Goal: Navigation & Orientation: Find specific page/section

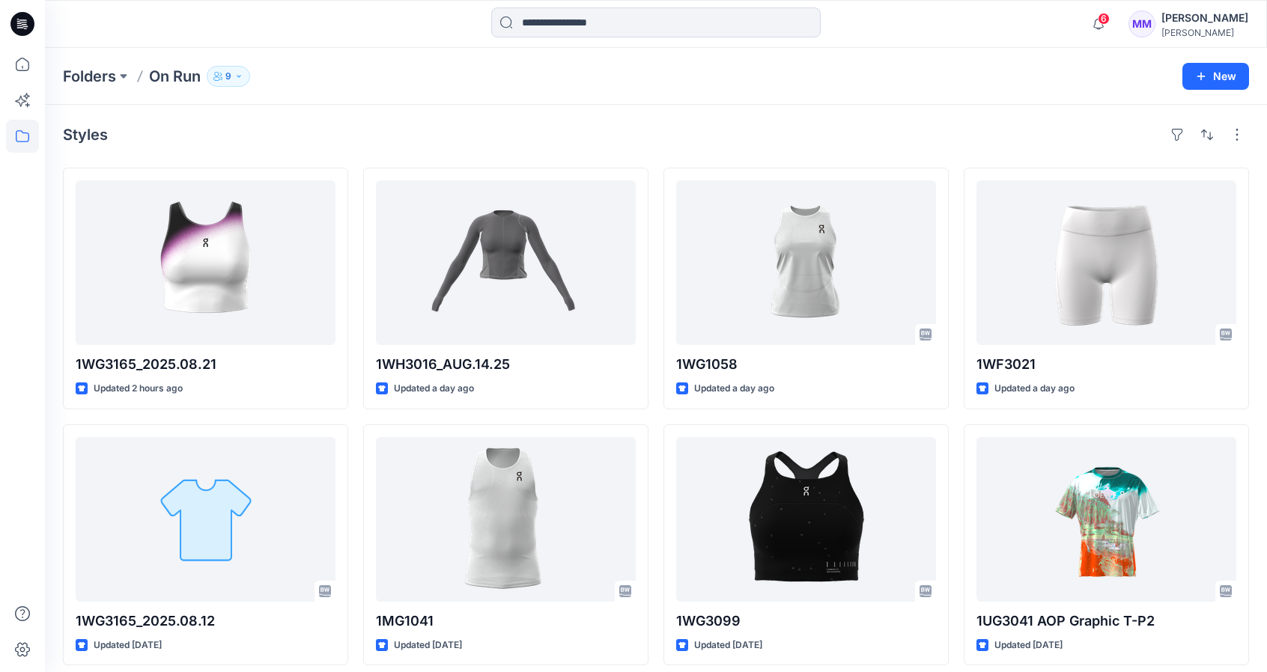
click at [368, 35] on div at bounding box center [655, 23] width 611 height 33
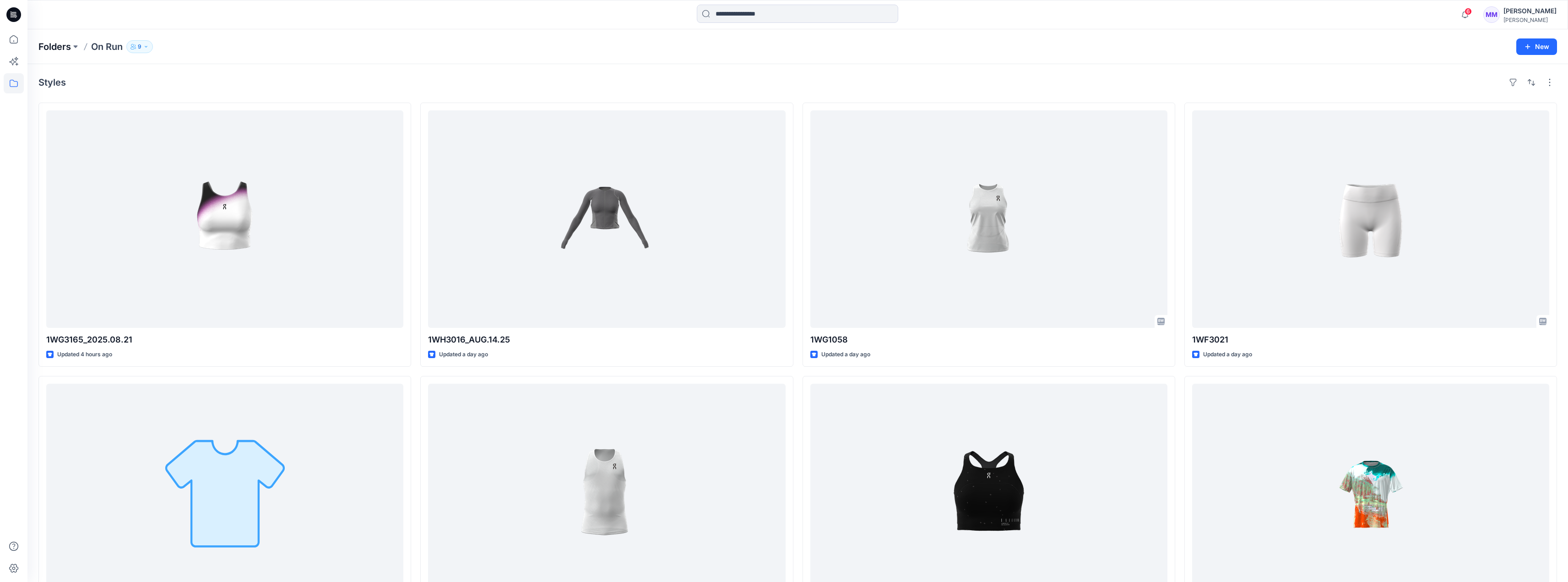
click at [51, 43] on p "Folders" at bounding box center [54, 46] width 32 height 13
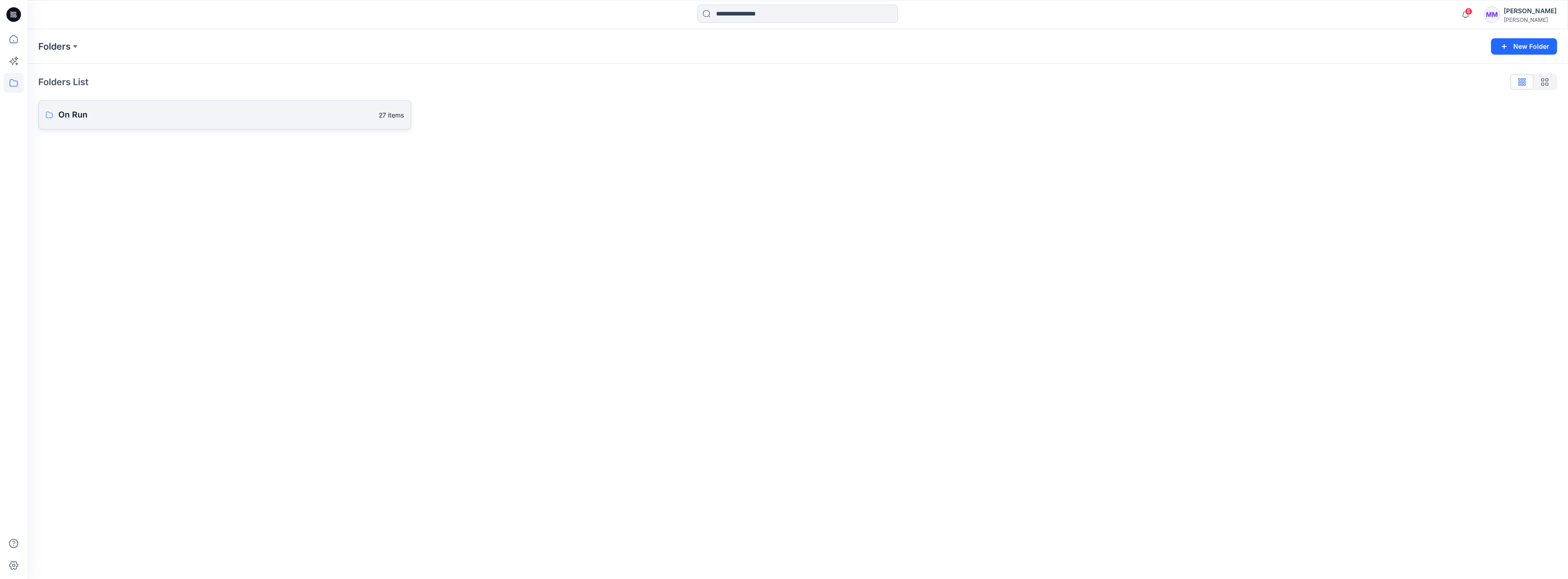
click at [147, 109] on p "On Run" at bounding box center [215, 114] width 315 height 13
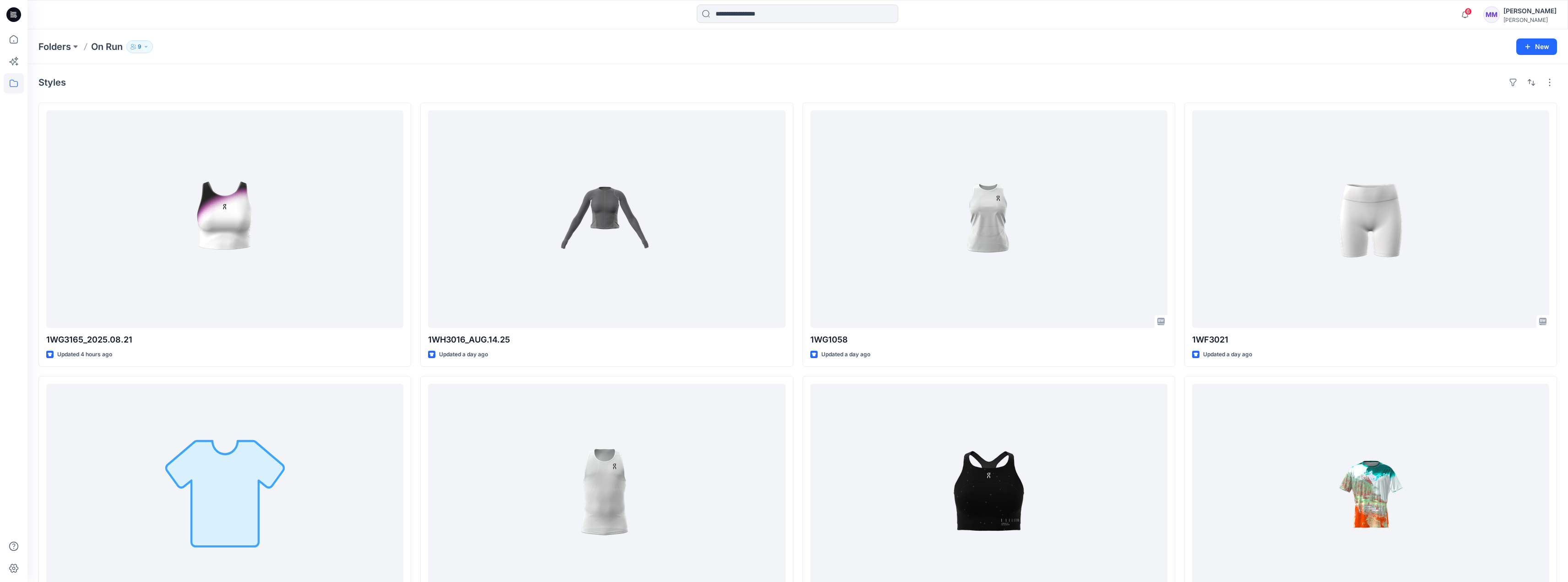
click at [141, 45] on p "9" at bounding box center [139, 46] width 4 height 10
drag, startPoint x: 263, startPoint y: 125, endPoint x: 262, endPoint y: 138, distance: 13.0
click at [262, 138] on div "[PERSON_NAME] Moderator [PERSON_NAME] Contributor [PERSON_NAME] Contributor [PE…" at bounding box center [196, 152] width 138 height 72
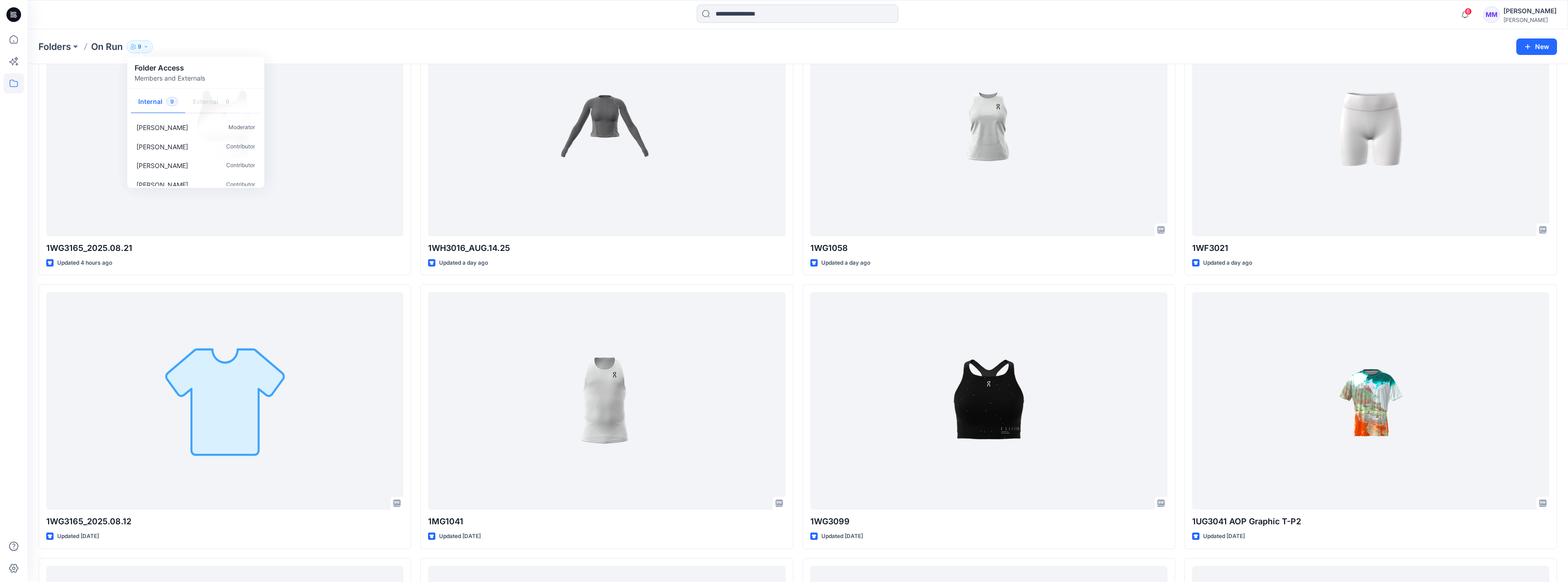
click at [252, 45] on div "Folders On Run 9 Folder Access Members and Externals Internal 9 External 0 Bin …" at bounding box center [762, 46] width 1447 height 13
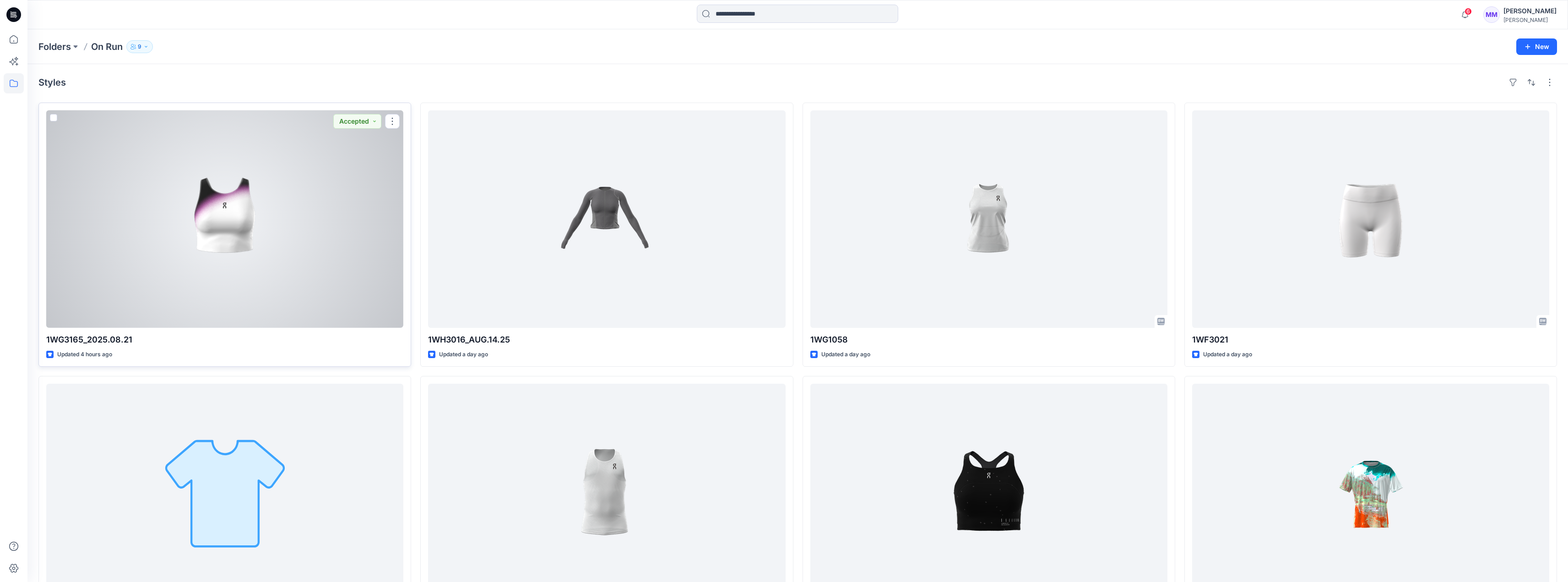
click at [253, 238] on div at bounding box center [225, 219] width 357 height 218
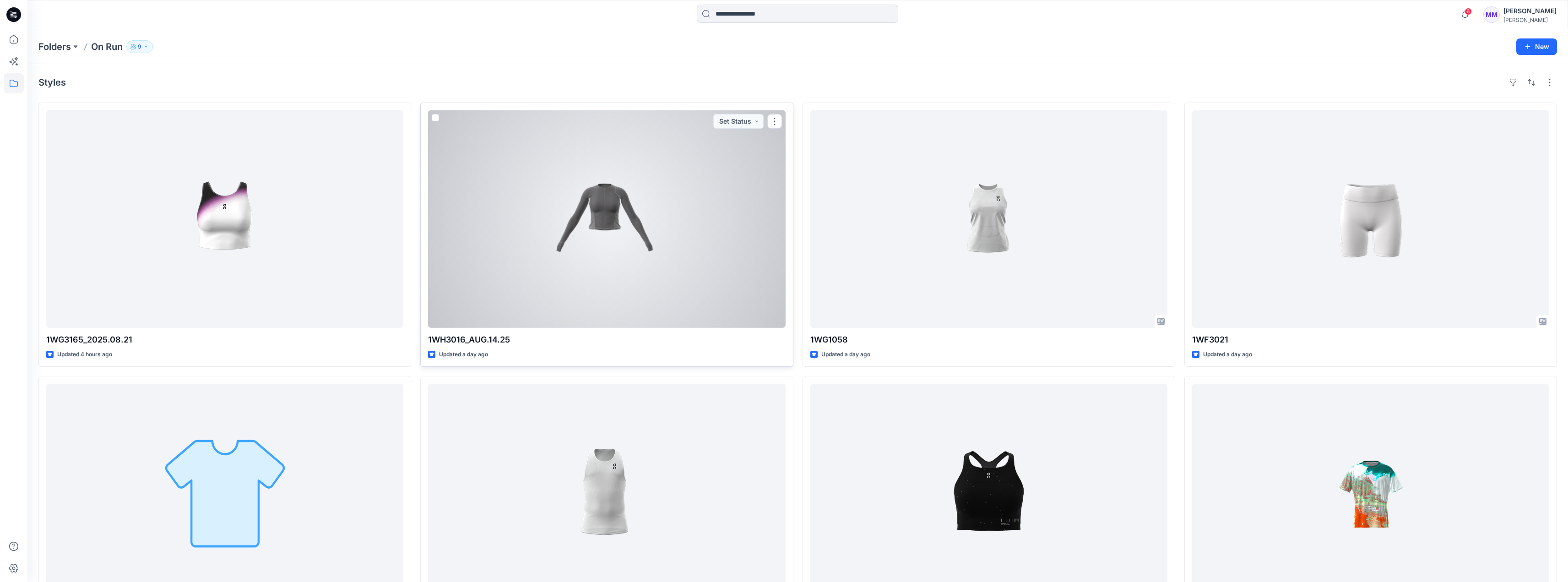
click at [622, 230] on div at bounding box center [606, 219] width 357 height 218
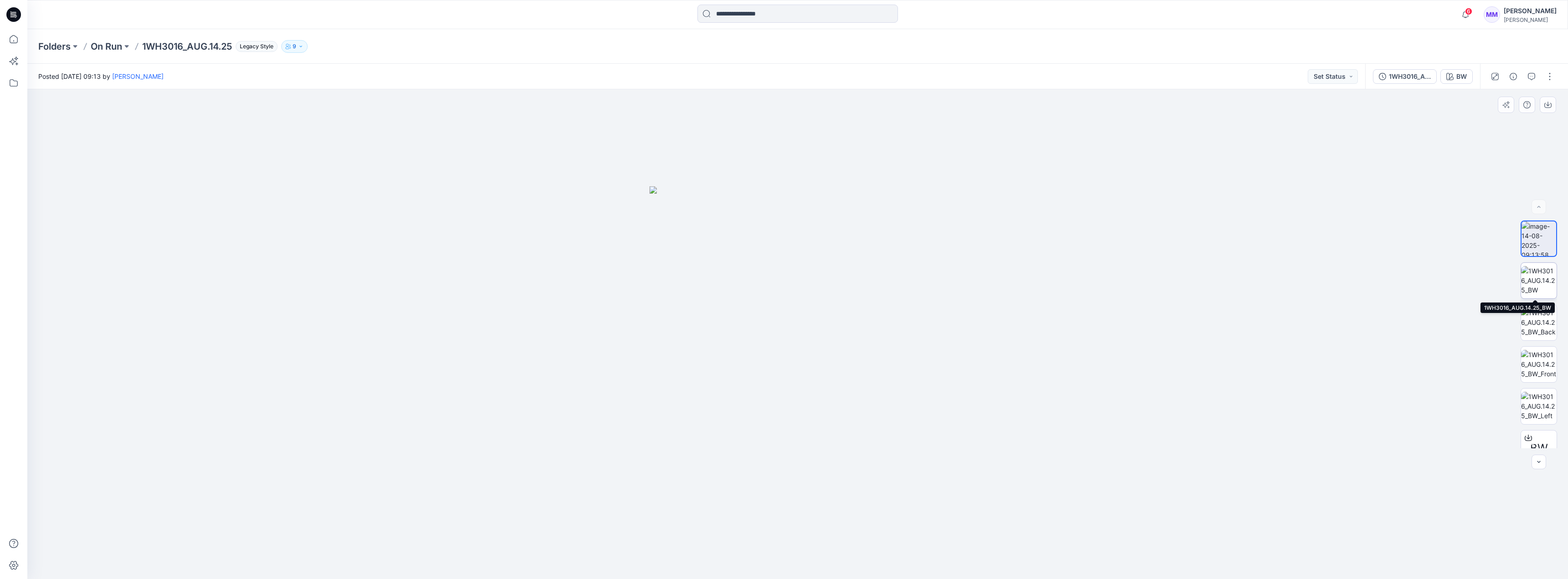
click at [771, 283] on img at bounding box center [1539, 280] width 35 height 29
click at [771, 316] on img at bounding box center [1539, 322] width 35 height 29
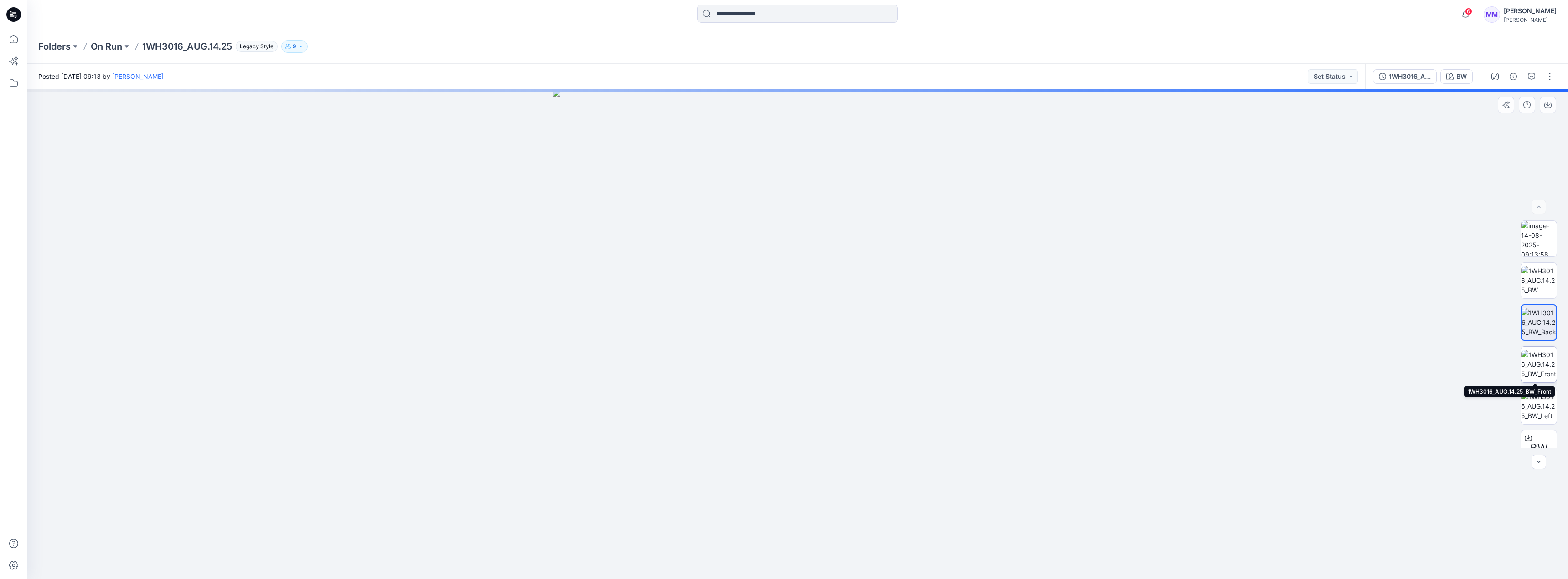
click at [771, 358] on img at bounding box center [1539, 364] width 35 height 29
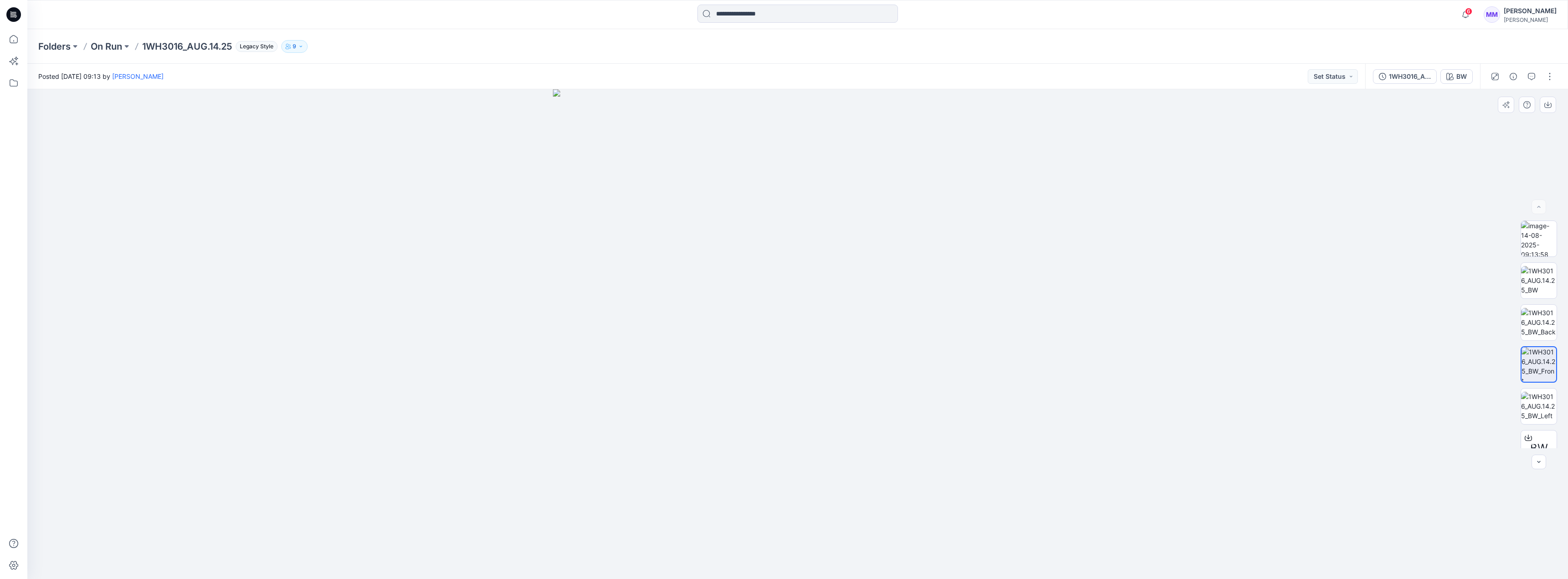
drag, startPoint x: 936, startPoint y: 281, endPoint x: 701, endPoint y: 273, distance: 235.1
click at [701, 273] on img at bounding box center [797, 334] width 490 height 490
drag, startPoint x: 1040, startPoint y: 280, endPoint x: 798, endPoint y: 255, distance: 243.3
click at [698, 272] on img at bounding box center [797, 334] width 490 height 490
click at [771, 75] on div "1WH3016_AUG.14.25" at bounding box center [1410, 77] width 42 height 10
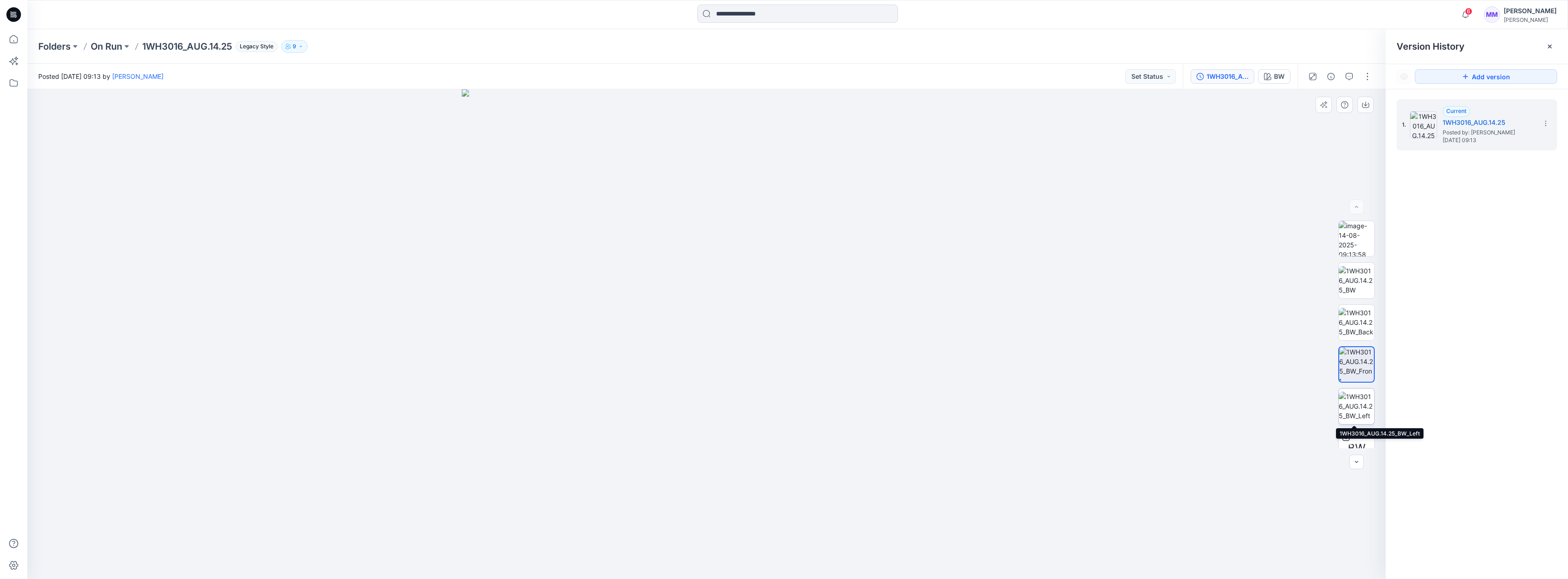
click at [771, 404] on img at bounding box center [1356, 406] width 35 height 29
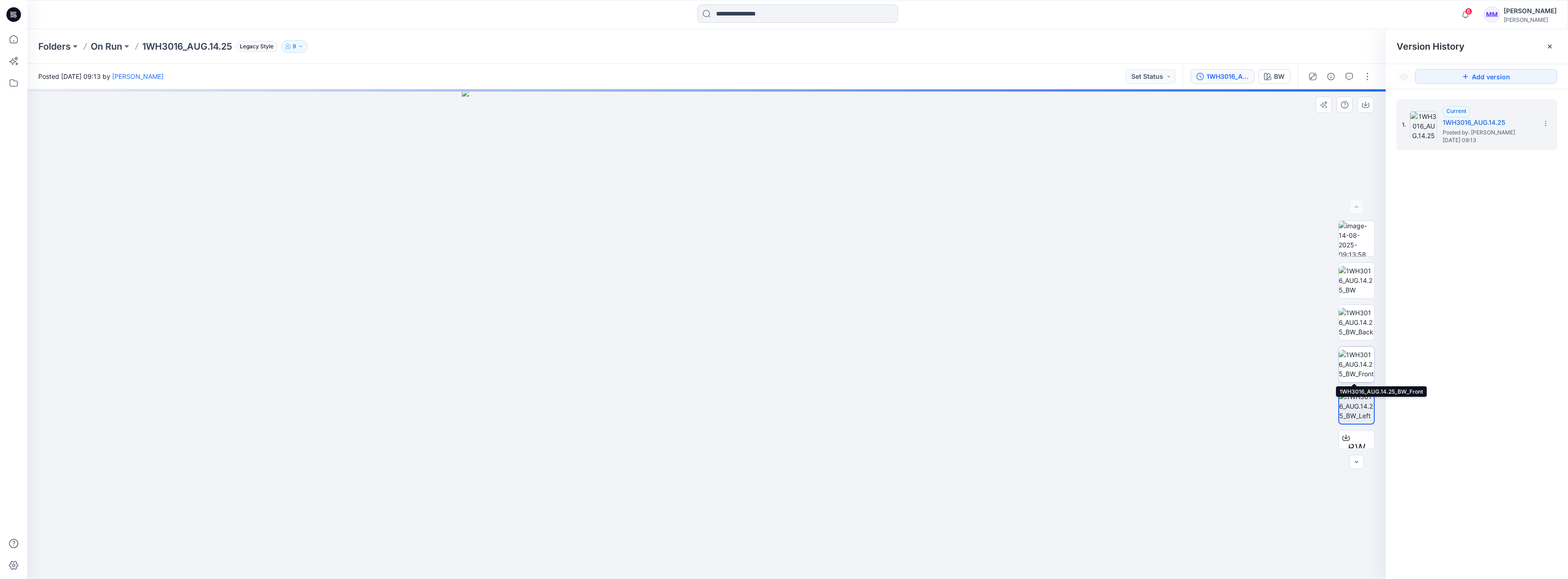
click at [771, 369] on img at bounding box center [1356, 364] width 35 height 29
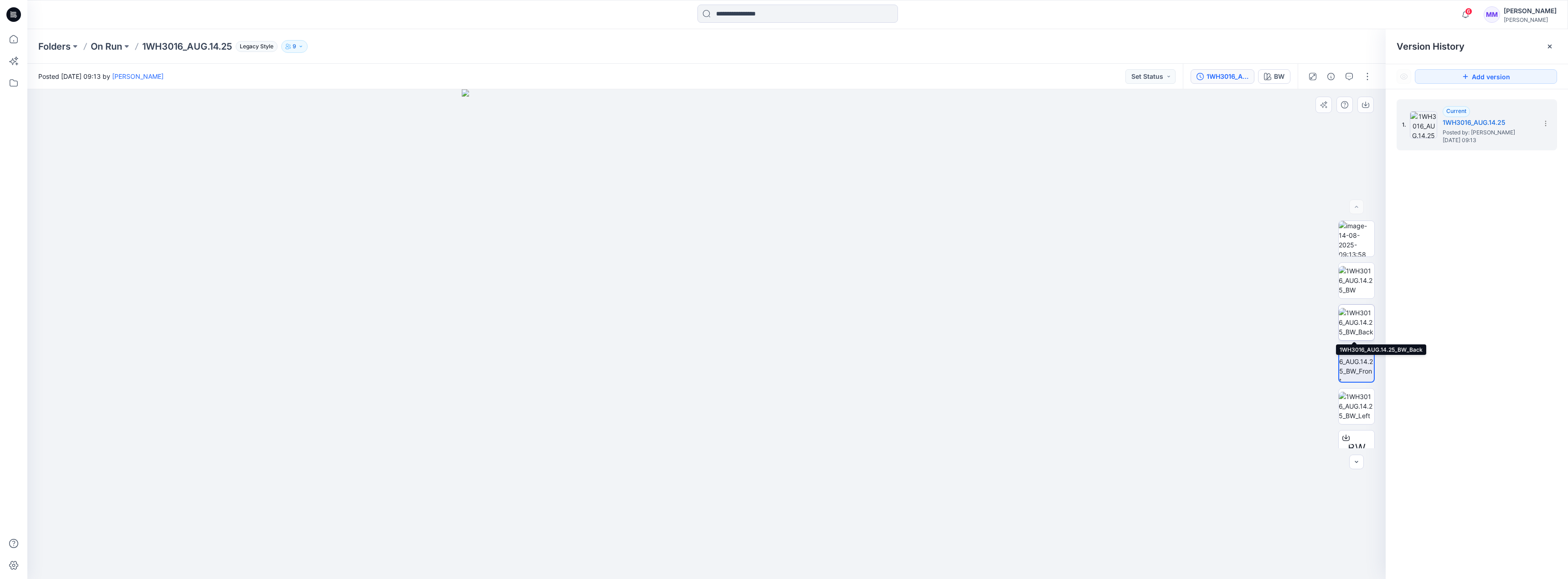
click at [771, 324] on img at bounding box center [1356, 322] width 35 height 29
click at [771, 290] on img at bounding box center [1356, 280] width 35 height 29
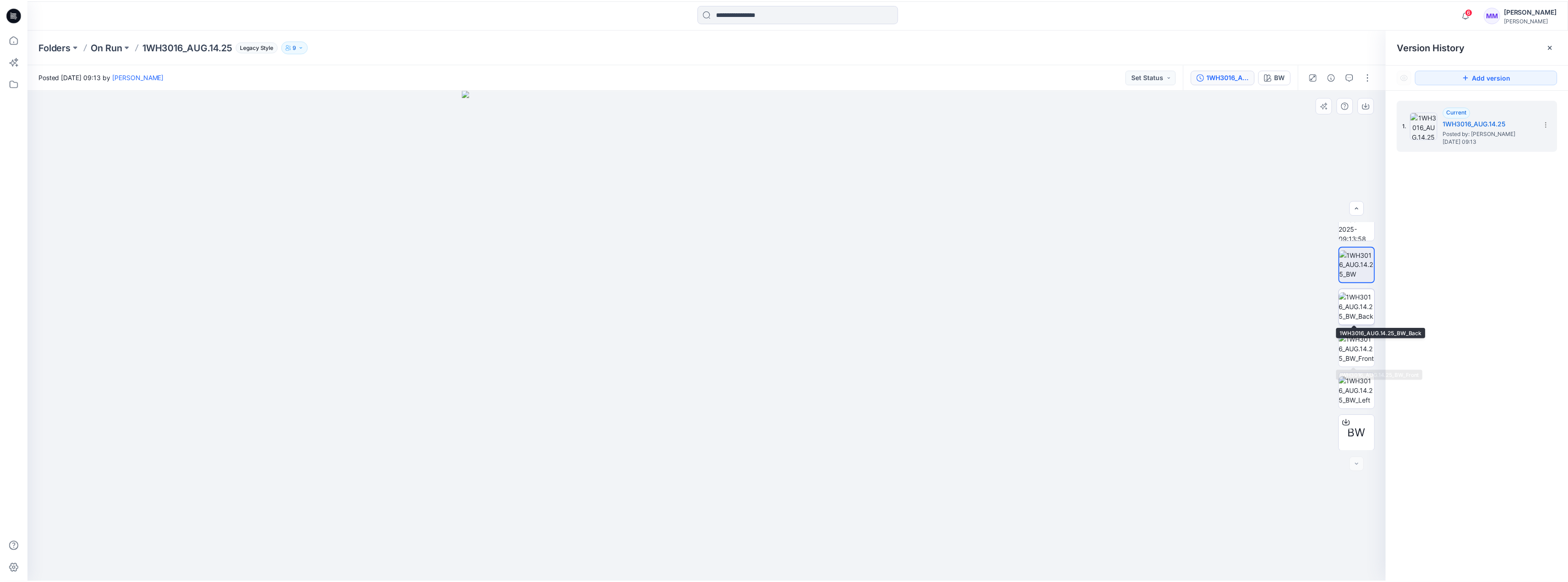
scroll to position [18, 0]
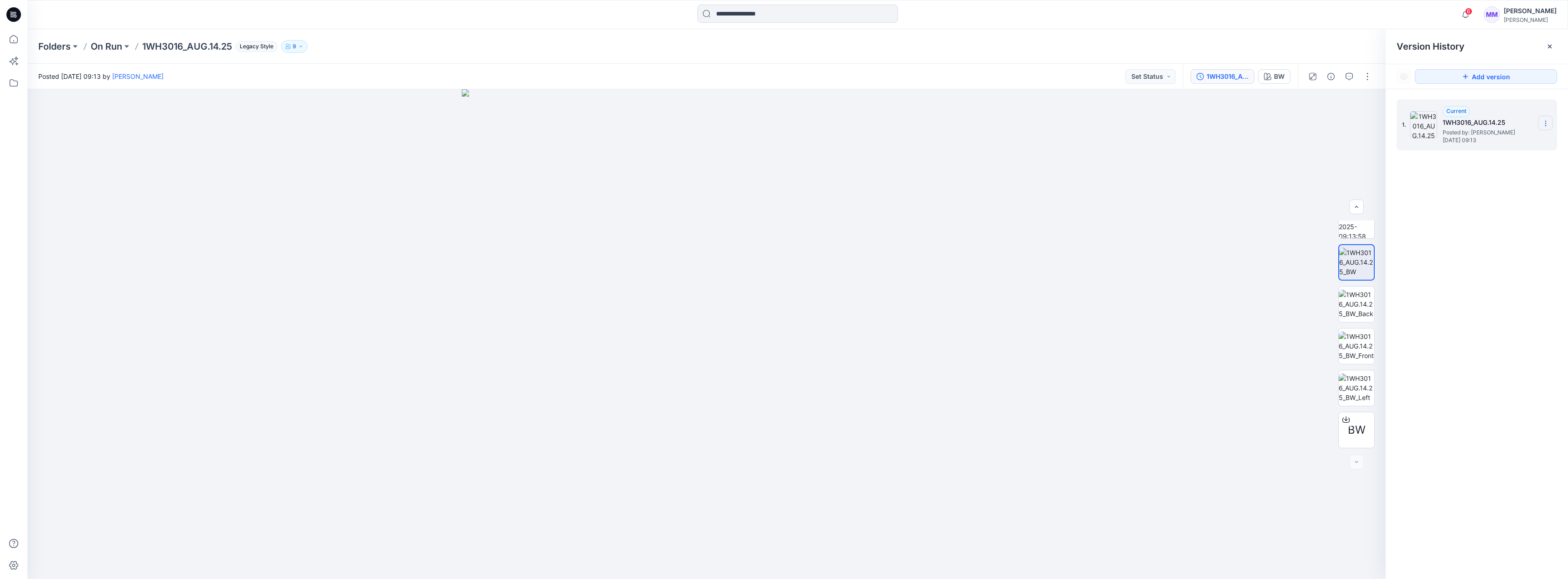
click at [771, 119] on section at bounding box center [1545, 123] width 15 height 15
click at [771, 218] on div "1. Current 1WH3016_AUG.14.25 Posted by: [PERSON_NAME] [DATE] 09:13" at bounding box center [1477, 341] width 183 height 503
click at [771, 48] on icon at bounding box center [1550, 46] width 4 height 4
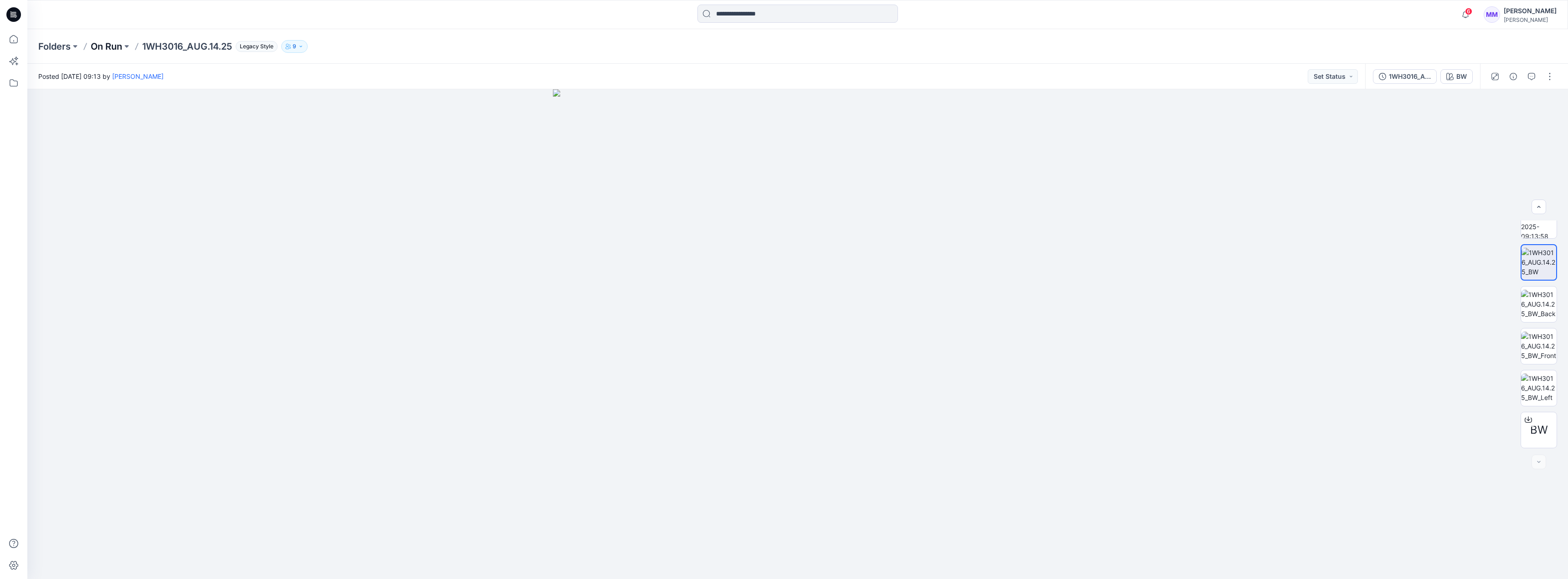
click at [100, 47] on p "On Run" at bounding box center [107, 46] width 32 height 13
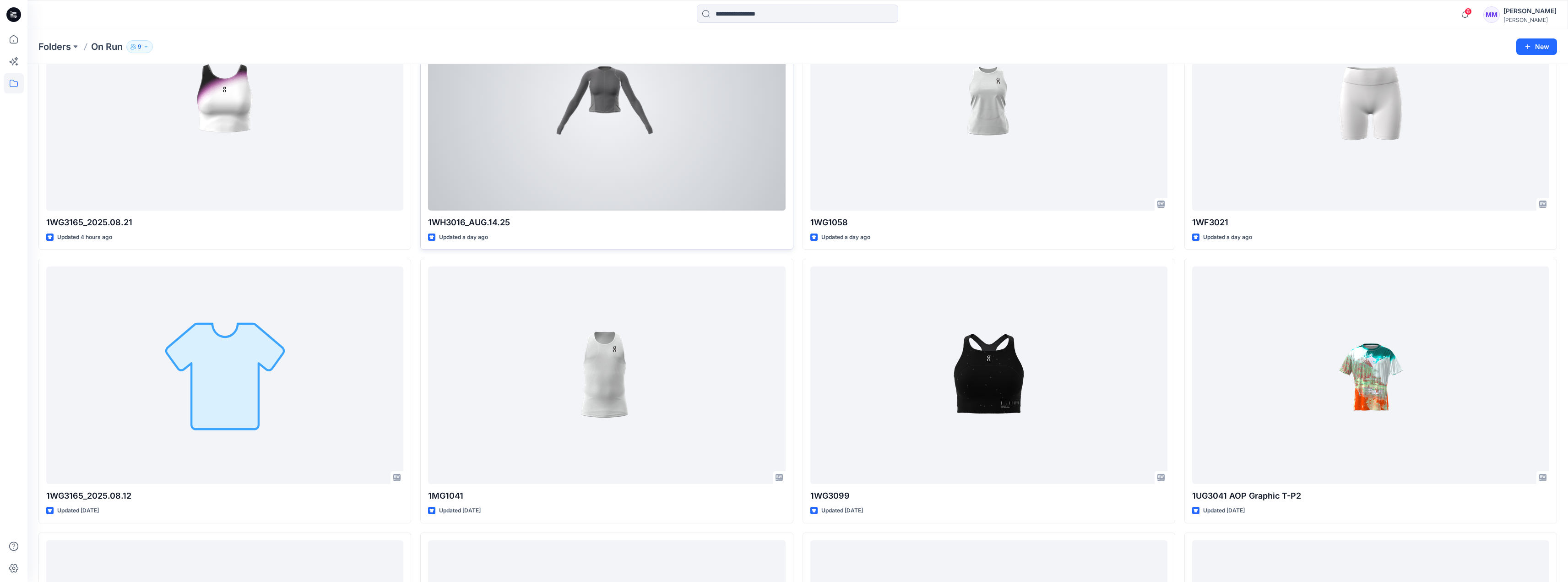
scroll to position [183, 0]
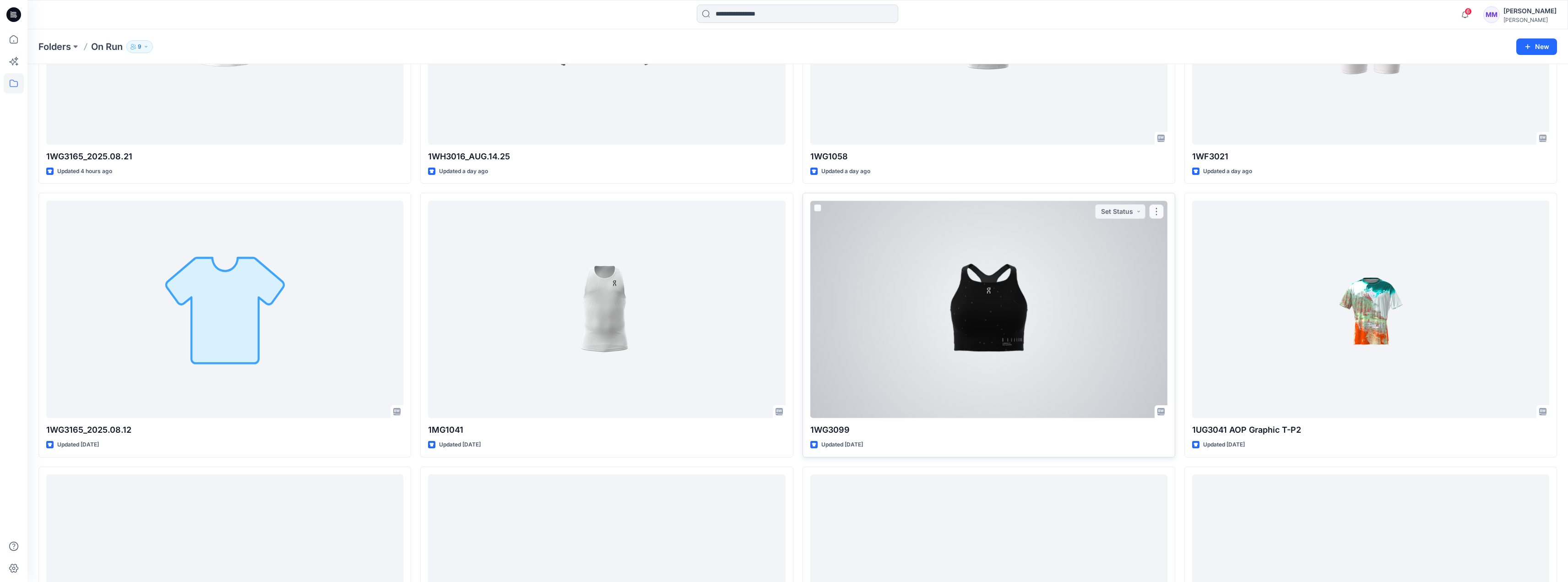
click at [774, 284] on div at bounding box center [988, 309] width 357 height 218
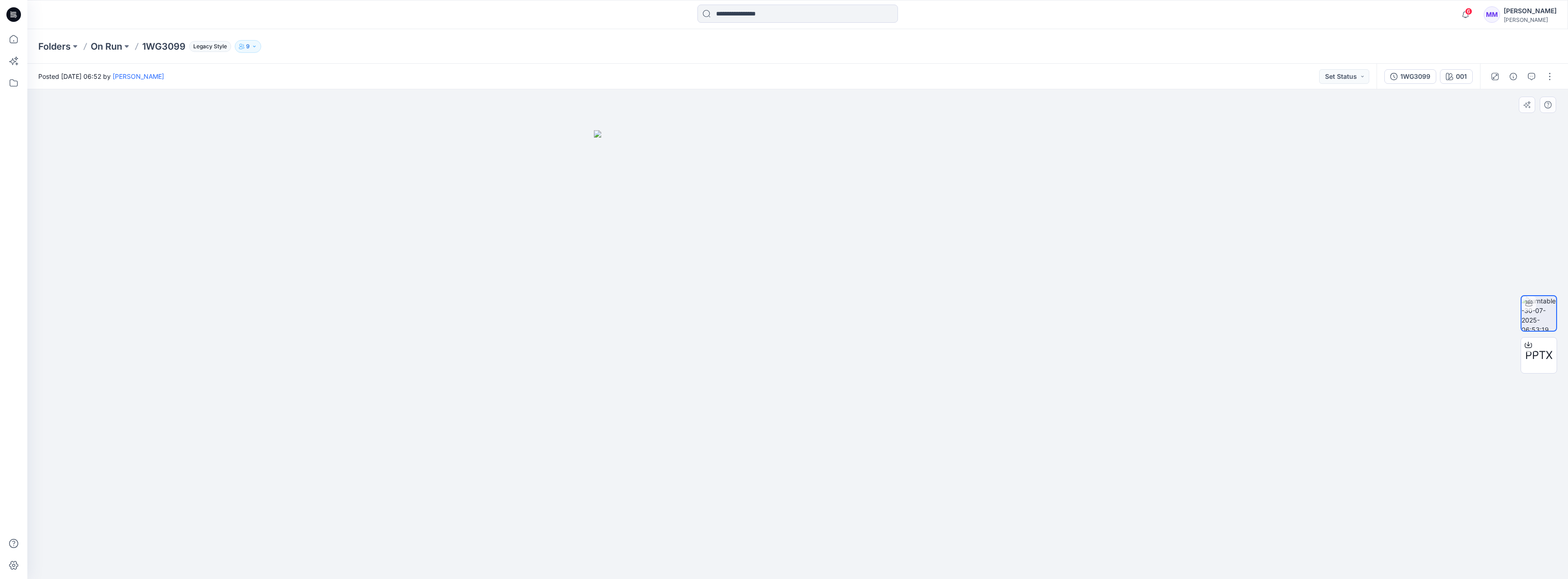
drag, startPoint x: 888, startPoint y: 380, endPoint x: 616, endPoint y: 373, distance: 272.1
click at [616, 373] on div at bounding box center [797, 334] width 1541 height 490
click at [771, 78] on div "1WG3099" at bounding box center [1415, 77] width 30 height 10
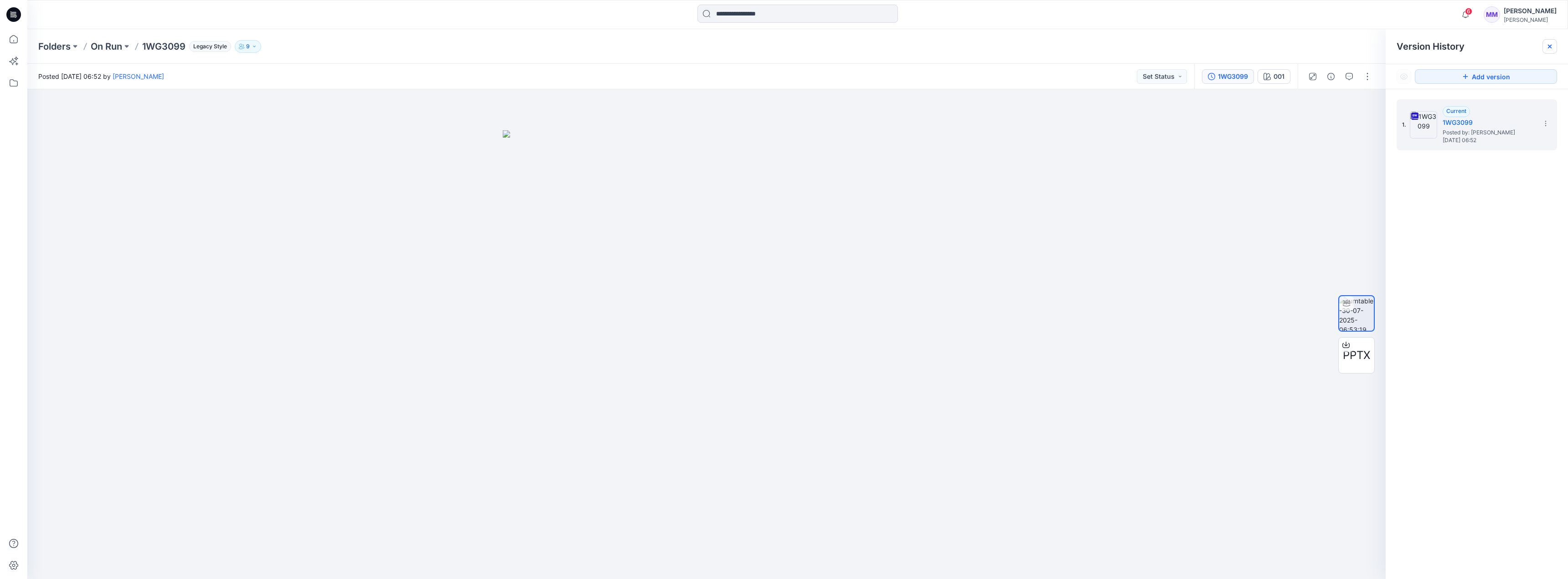
click at [771, 46] on icon at bounding box center [1550, 46] width 7 height 7
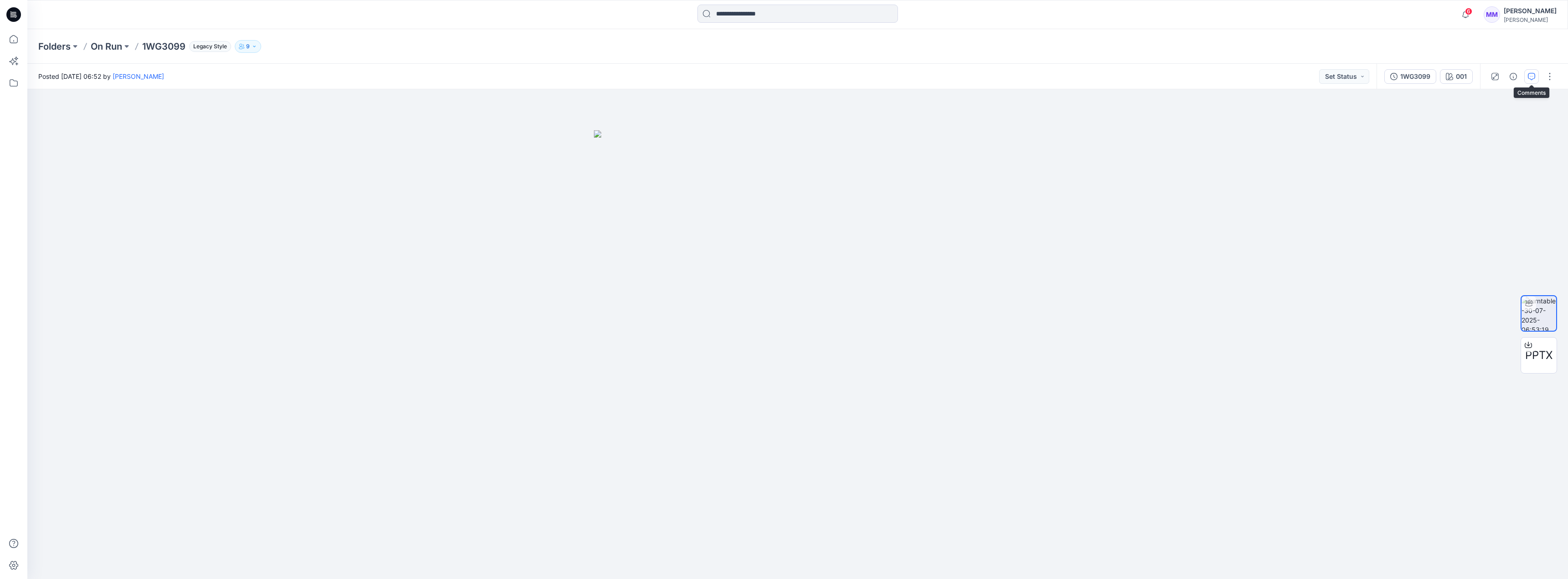
click at [771, 80] on icon "button" at bounding box center [1531, 77] width 7 height 7
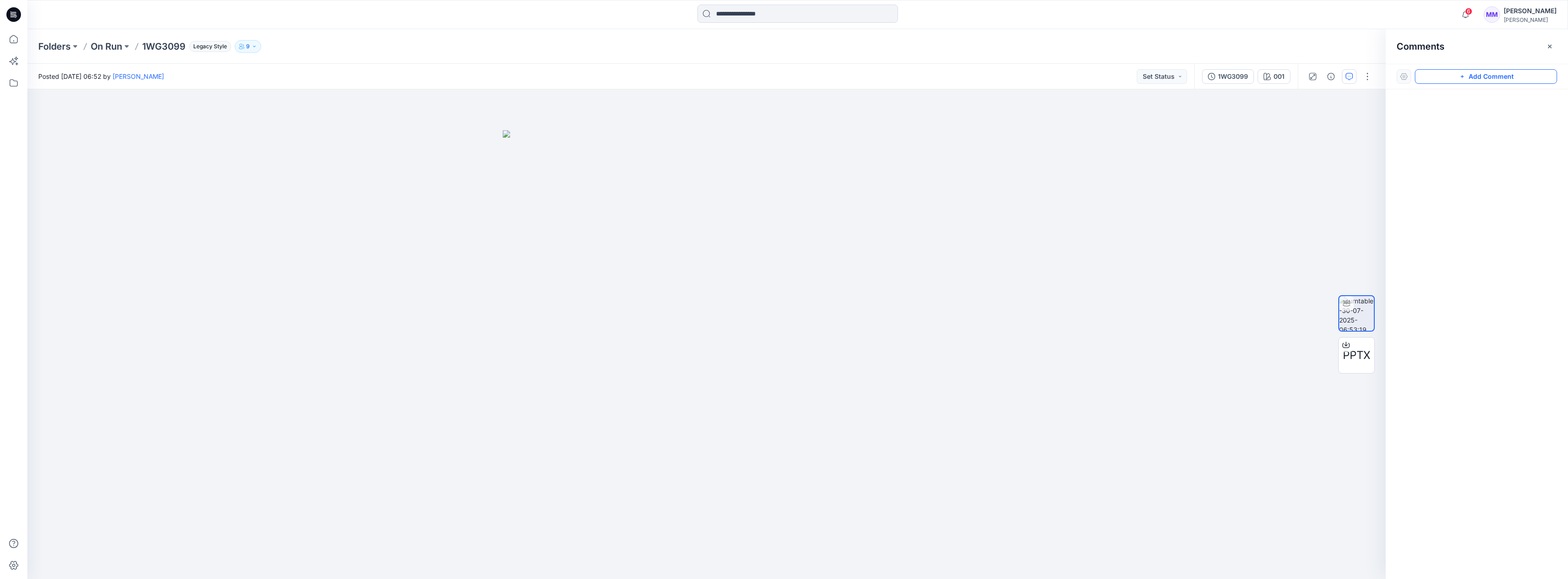
click at [771, 76] on icon "button" at bounding box center [1462, 77] width 7 height 7
click at [743, 263] on div "1" at bounding box center [707, 334] width 1359 height 490
type textarea "**********"
click at [771, 321] on button "Cancel" at bounding box center [823, 323] width 37 height 15
click at [771, 77] on div "1WG3099" at bounding box center [1233, 77] width 30 height 10
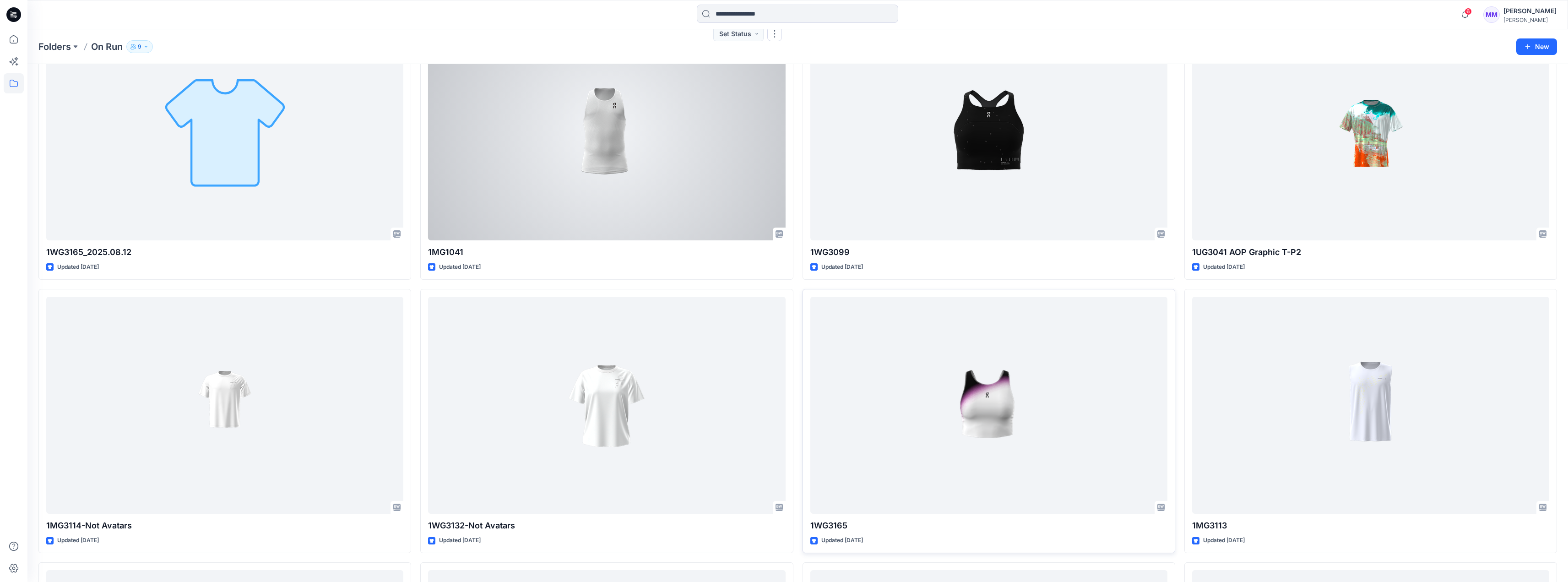
scroll to position [366, 0]
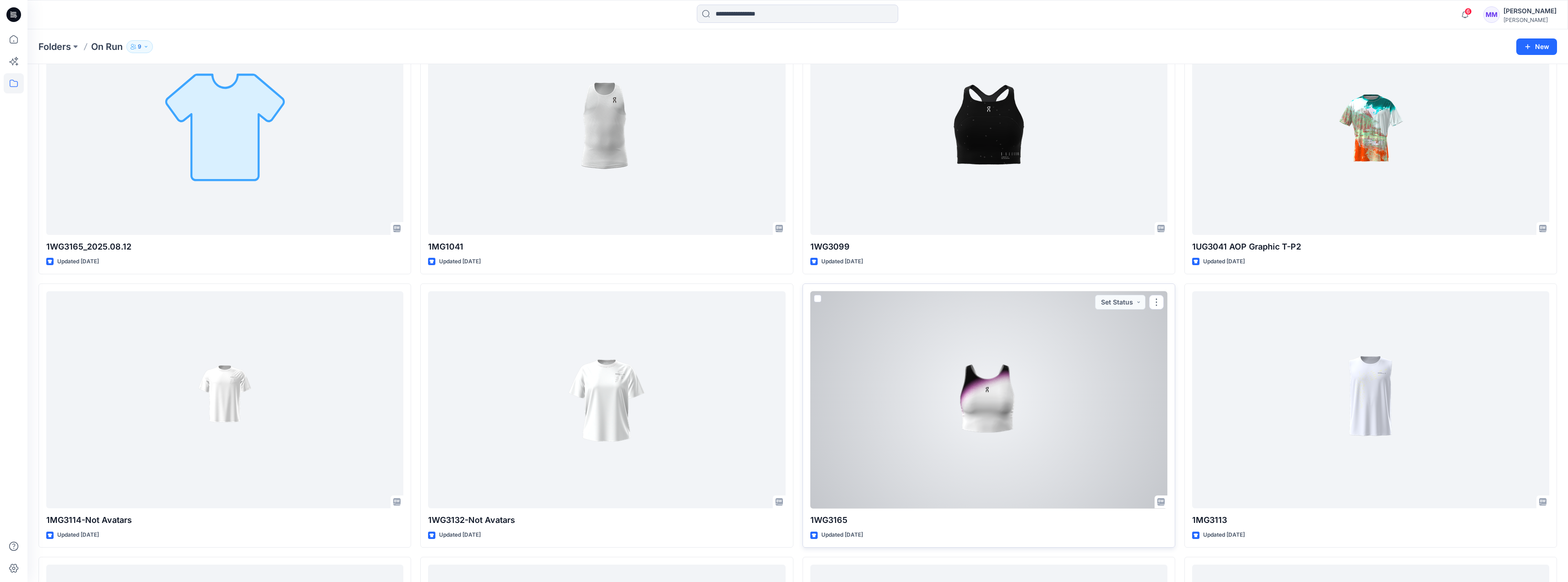
click at [774, 381] on div at bounding box center [988, 400] width 357 height 218
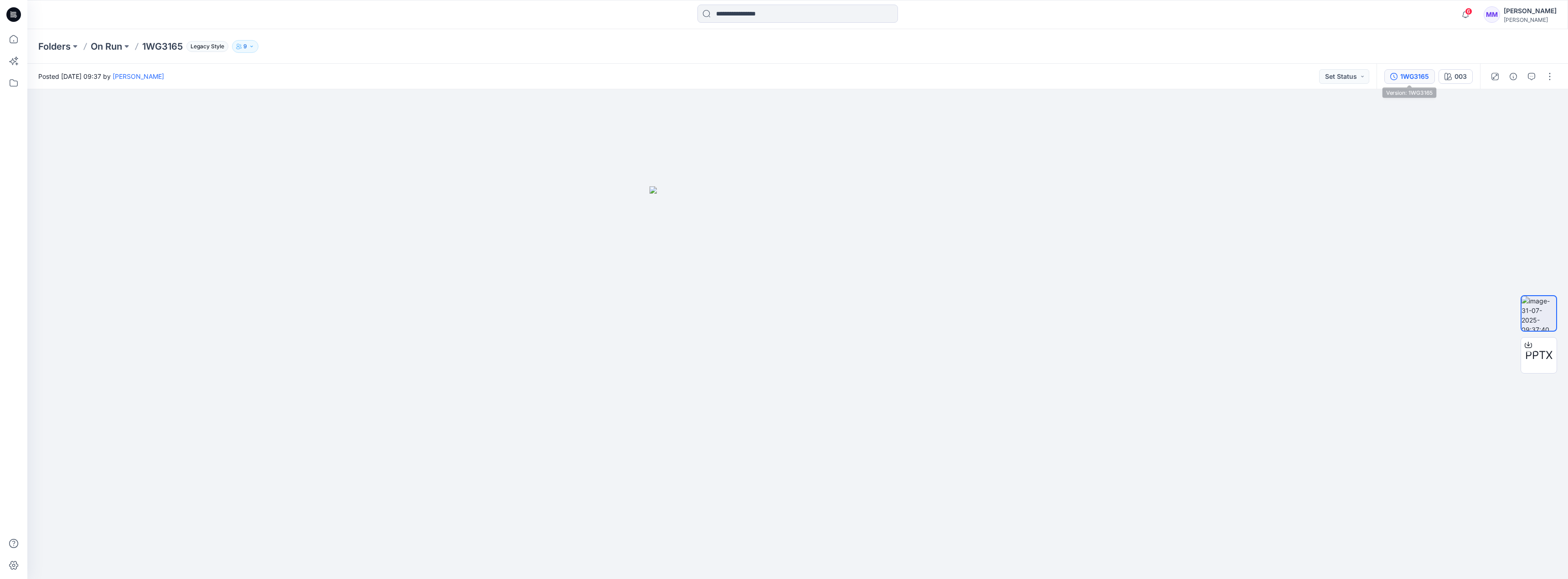
click at [771, 79] on div "1WG3165" at bounding box center [1414, 77] width 29 height 10
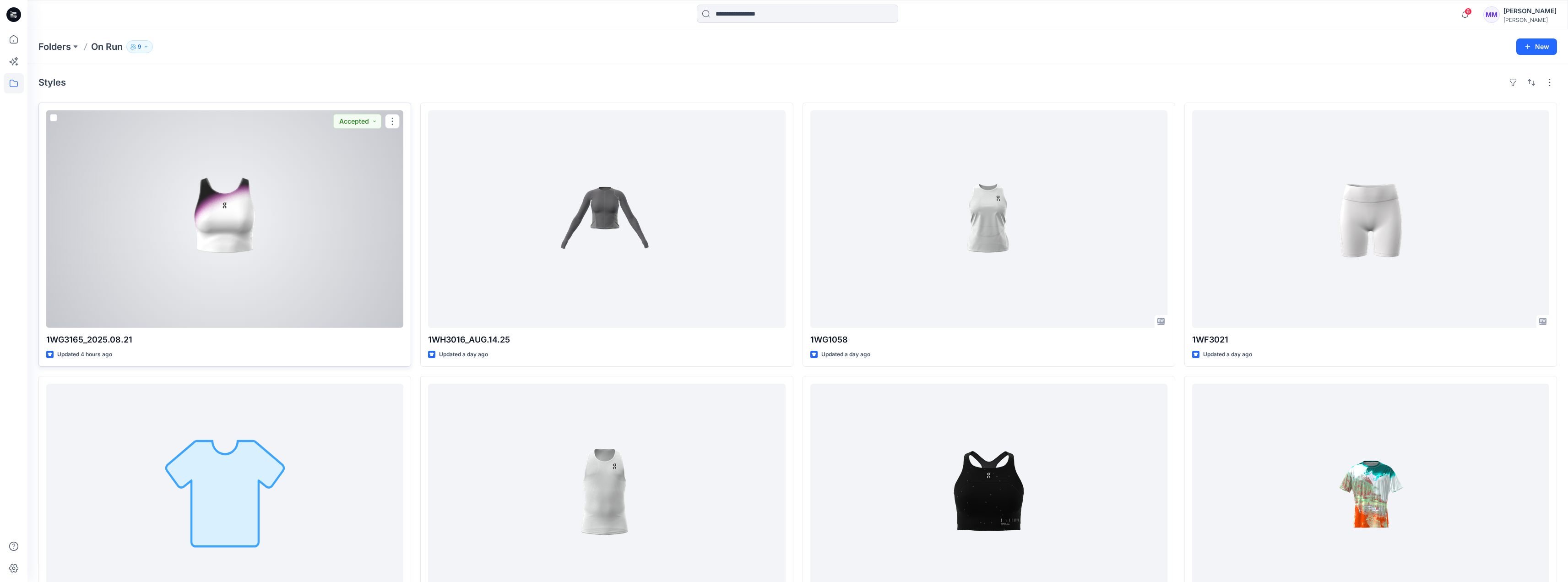
click at [245, 243] on div at bounding box center [225, 219] width 357 height 218
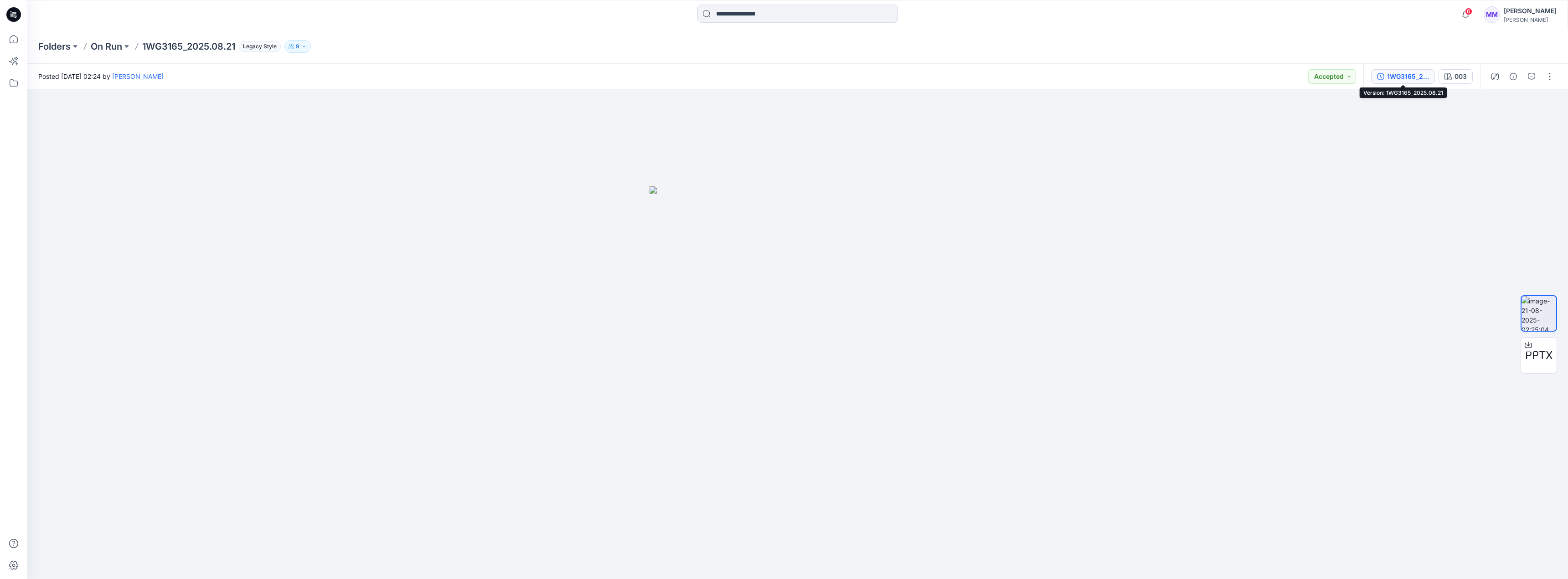
click at [771, 78] on div "1WG3165_2025.08.21" at bounding box center [1408, 77] width 42 height 10
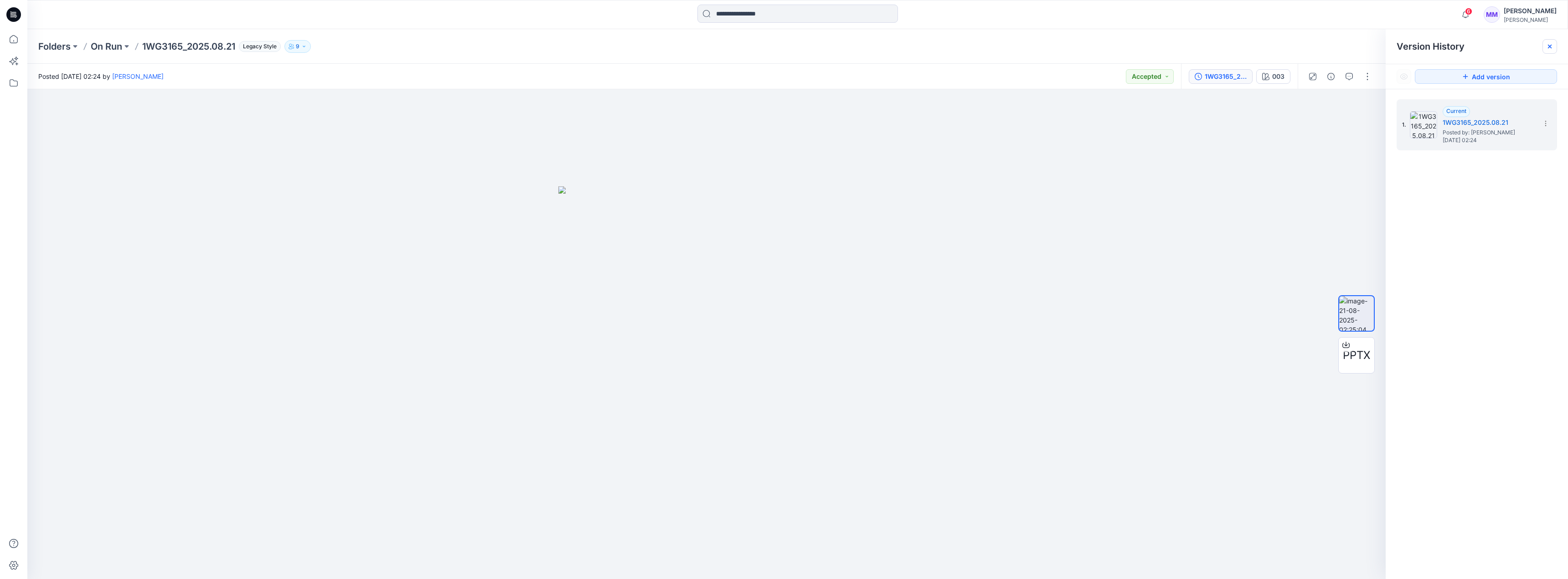
click at [771, 45] on icon at bounding box center [1550, 46] width 7 height 7
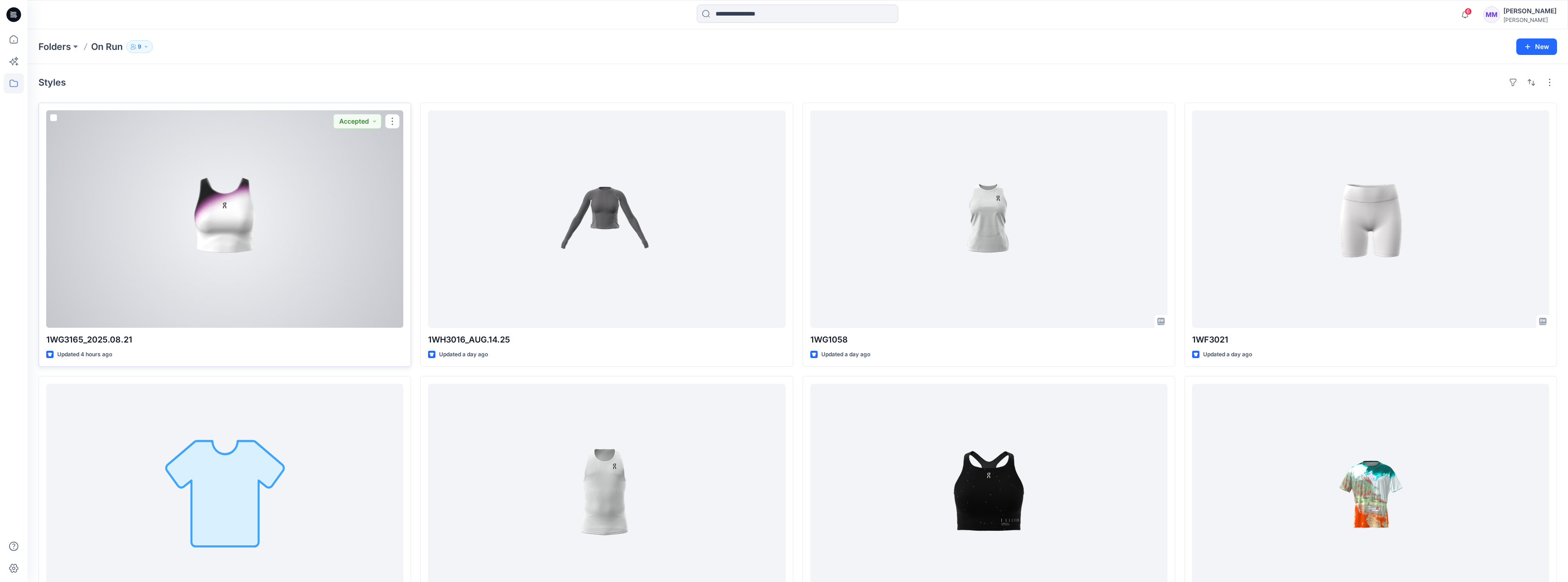
click at [338, 243] on div at bounding box center [225, 219] width 357 height 218
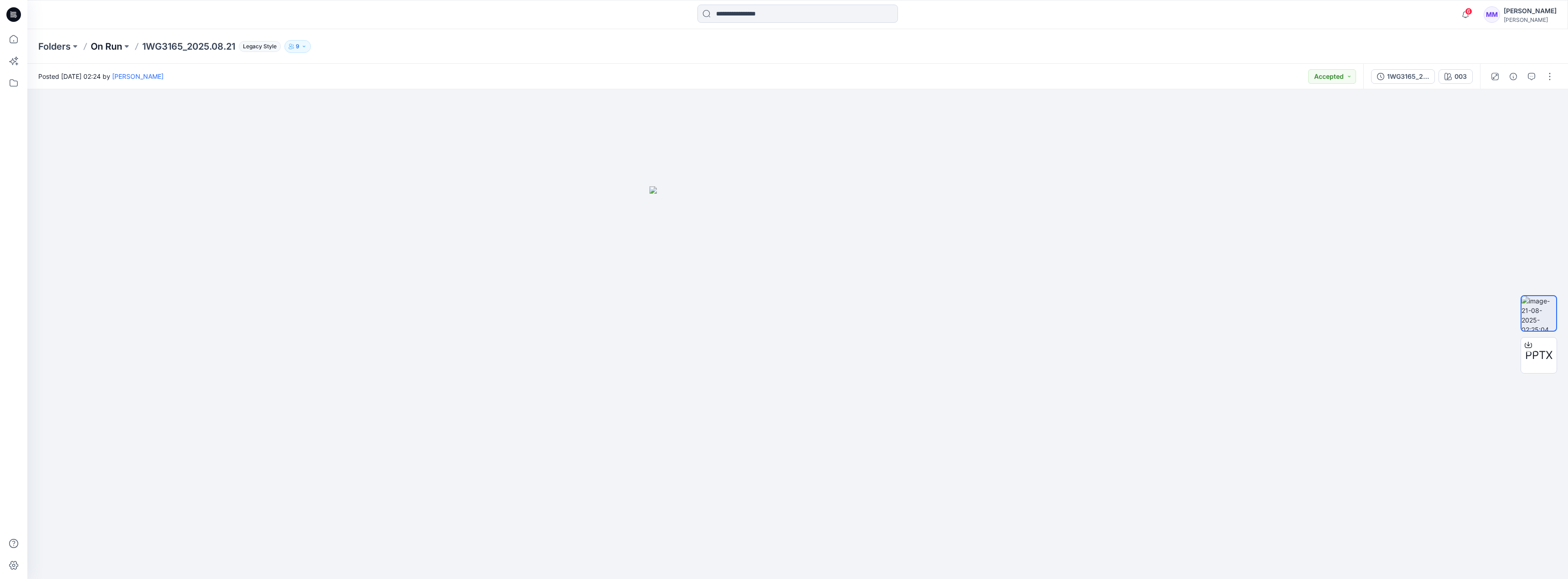
click at [100, 44] on p "On Run" at bounding box center [107, 46] width 32 height 13
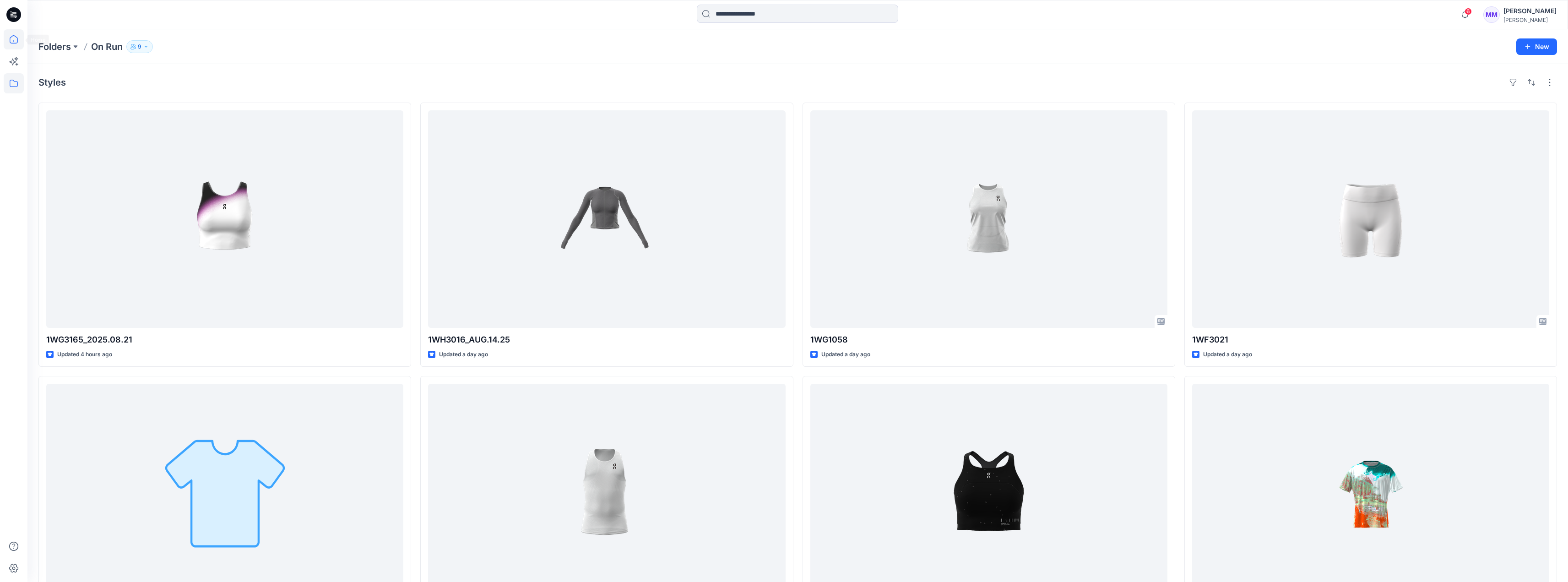
click at [12, 37] on icon at bounding box center [13, 39] width 8 height 8
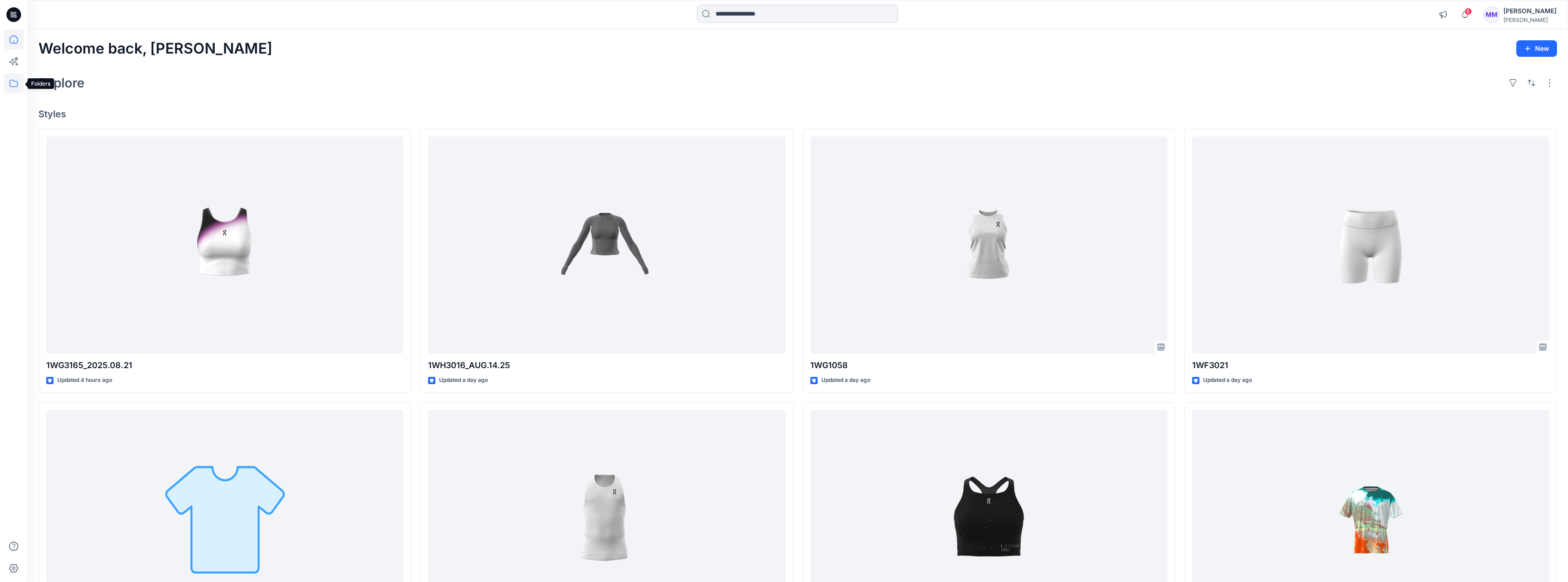
click at [10, 81] on icon at bounding box center [13, 83] width 20 height 20
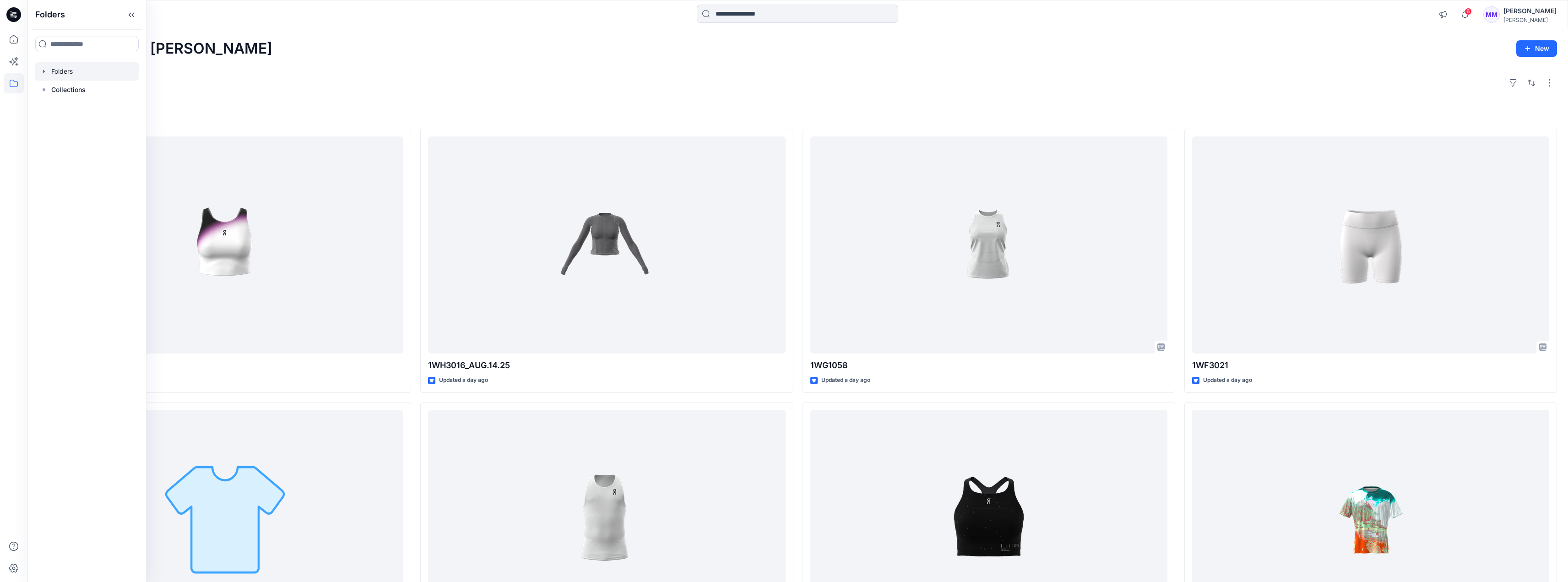
click at [70, 73] on div at bounding box center [87, 72] width 105 height 18
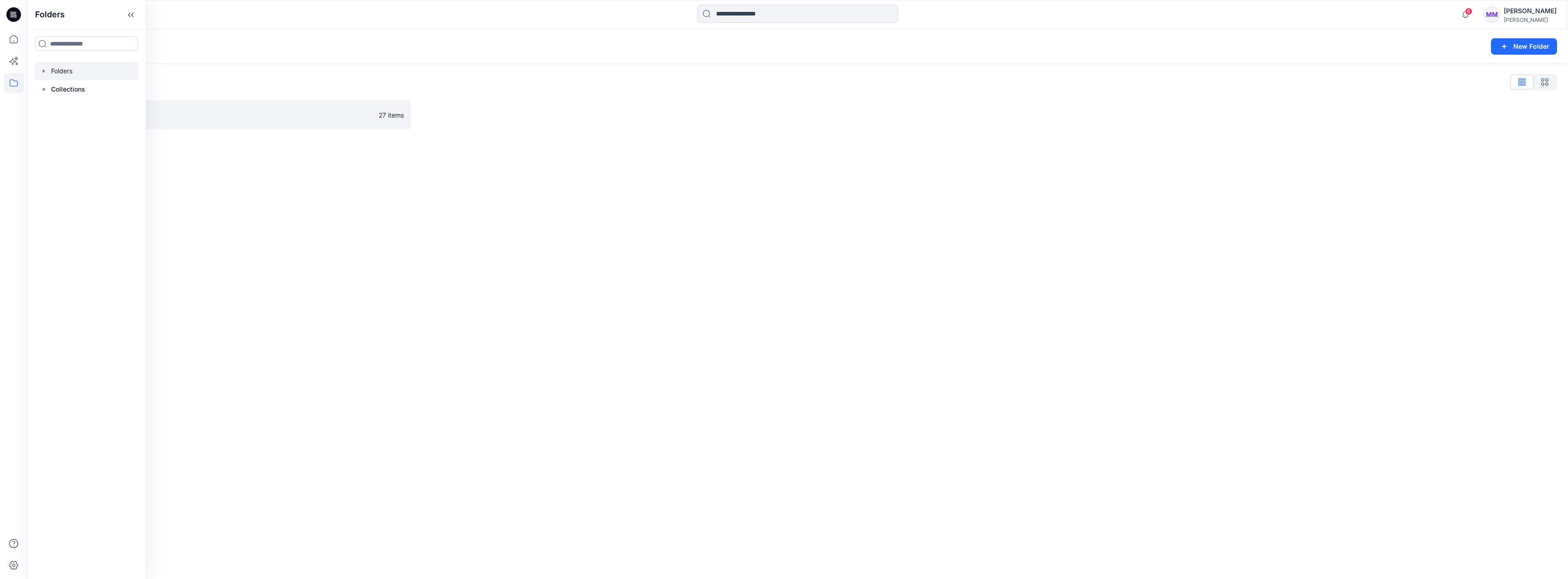
click at [293, 196] on div "Folders New Folder Folders List On Run 27 items" at bounding box center [797, 304] width 1541 height 550
click at [81, 117] on p "On Run" at bounding box center [215, 114] width 315 height 13
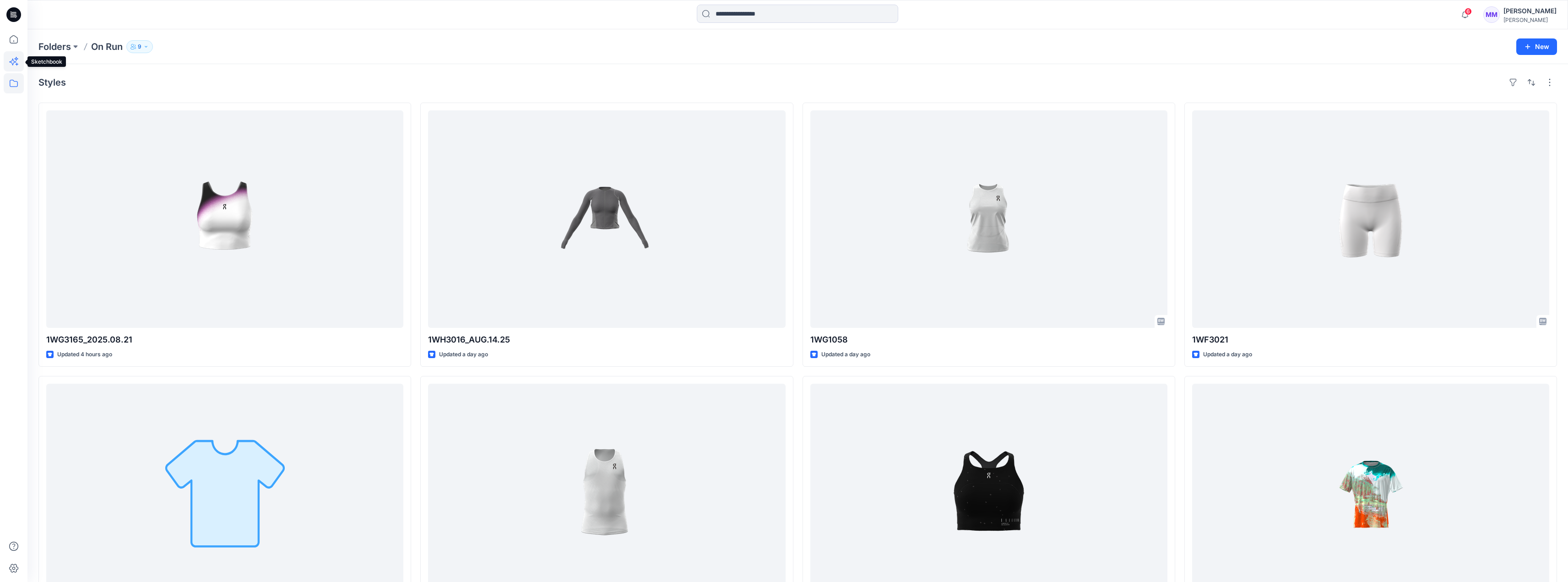
click at [17, 64] on icon at bounding box center [17, 64] width 2 height 2
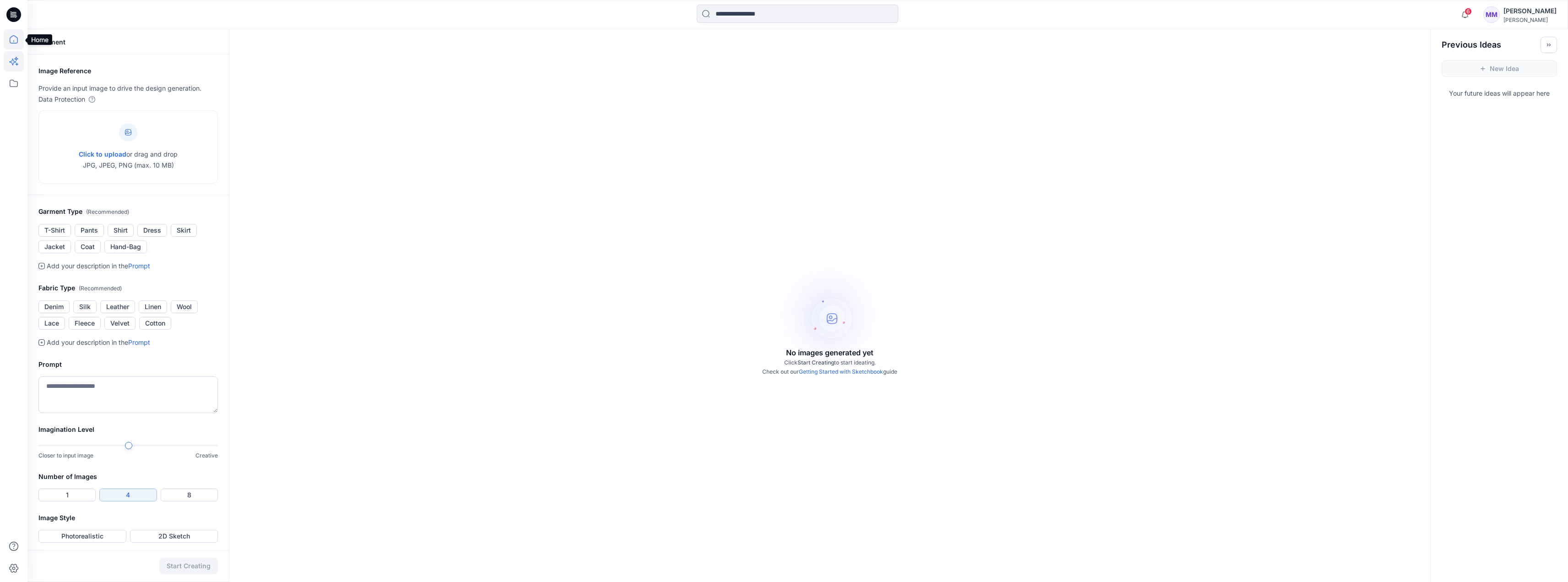
click at [15, 43] on icon at bounding box center [13, 39] width 8 height 8
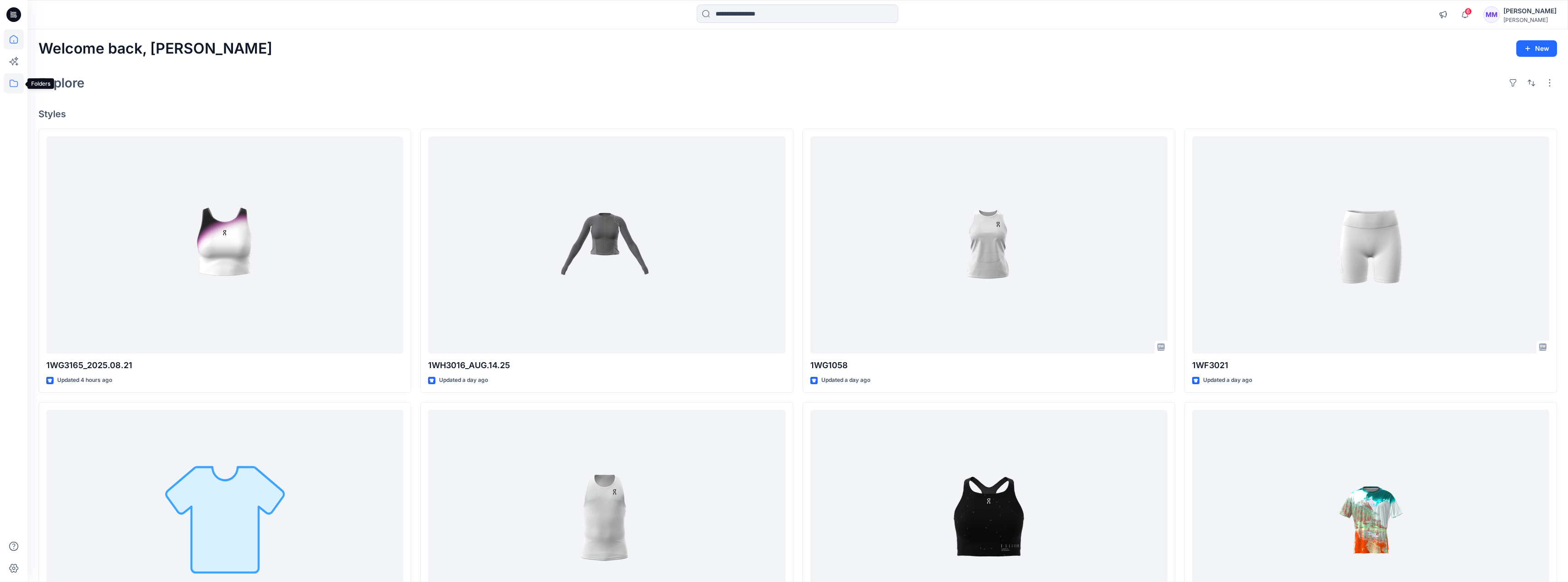
click at [10, 87] on icon at bounding box center [13, 83] width 20 height 20
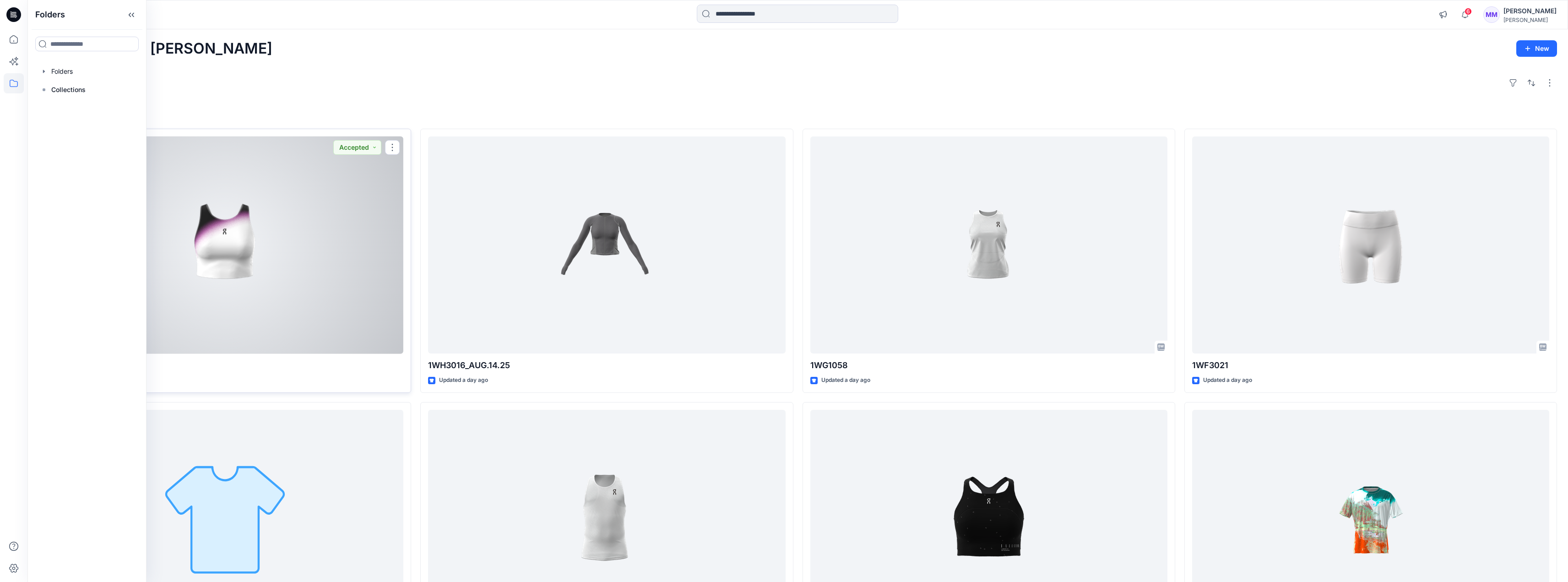
click at [290, 254] on div at bounding box center [225, 245] width 357 height 218
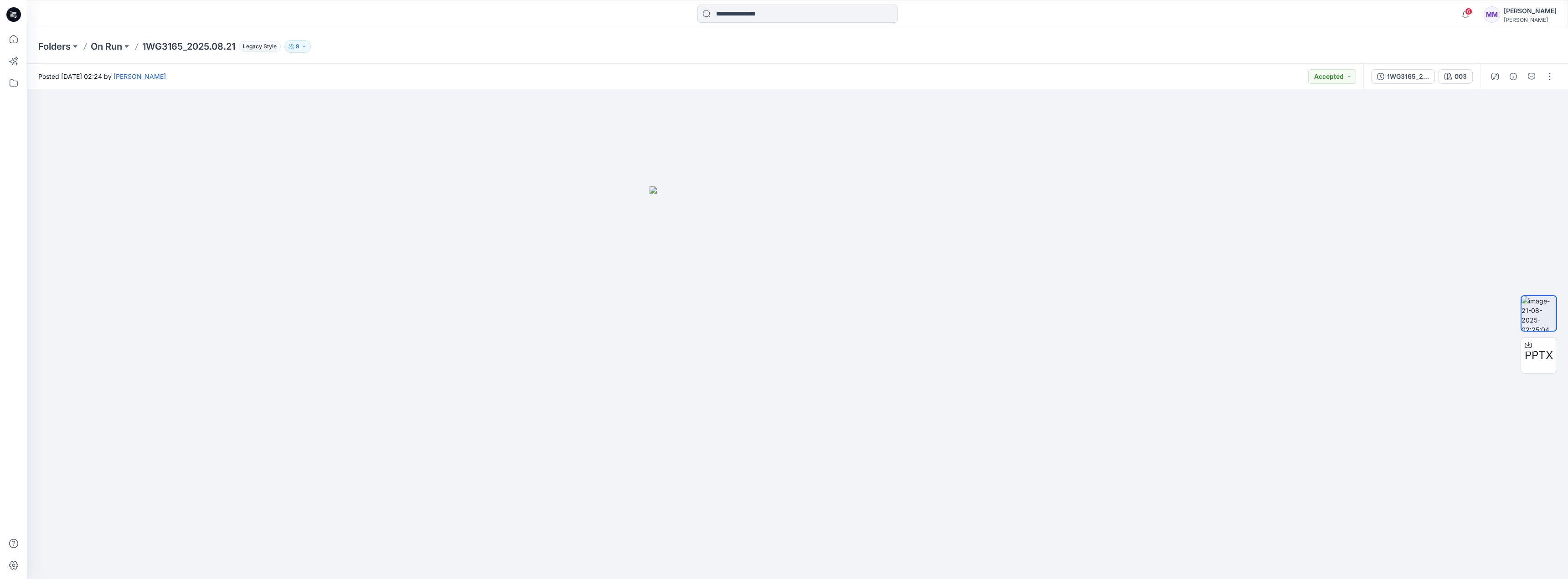
click at [13, 15] on icon at bounding box center [12, 15] width 3 height 1
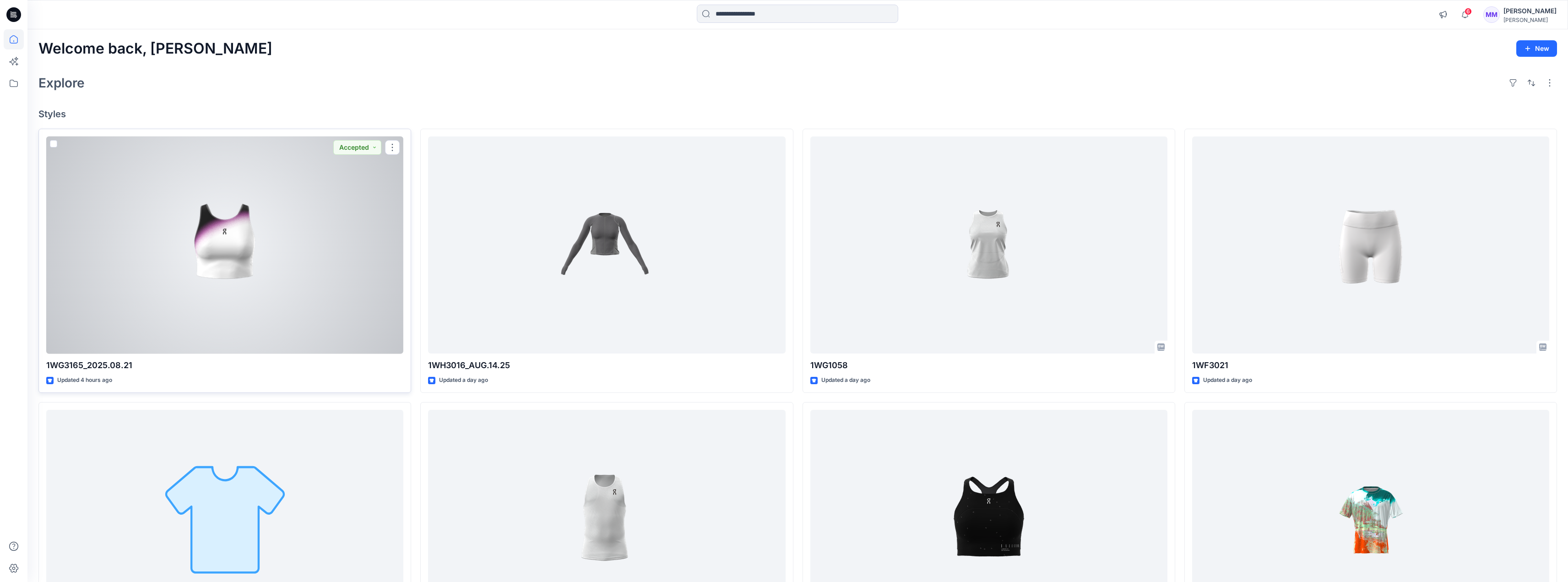
click at [207, 313] on div at bounding box center [225, 245] width 357 height 218
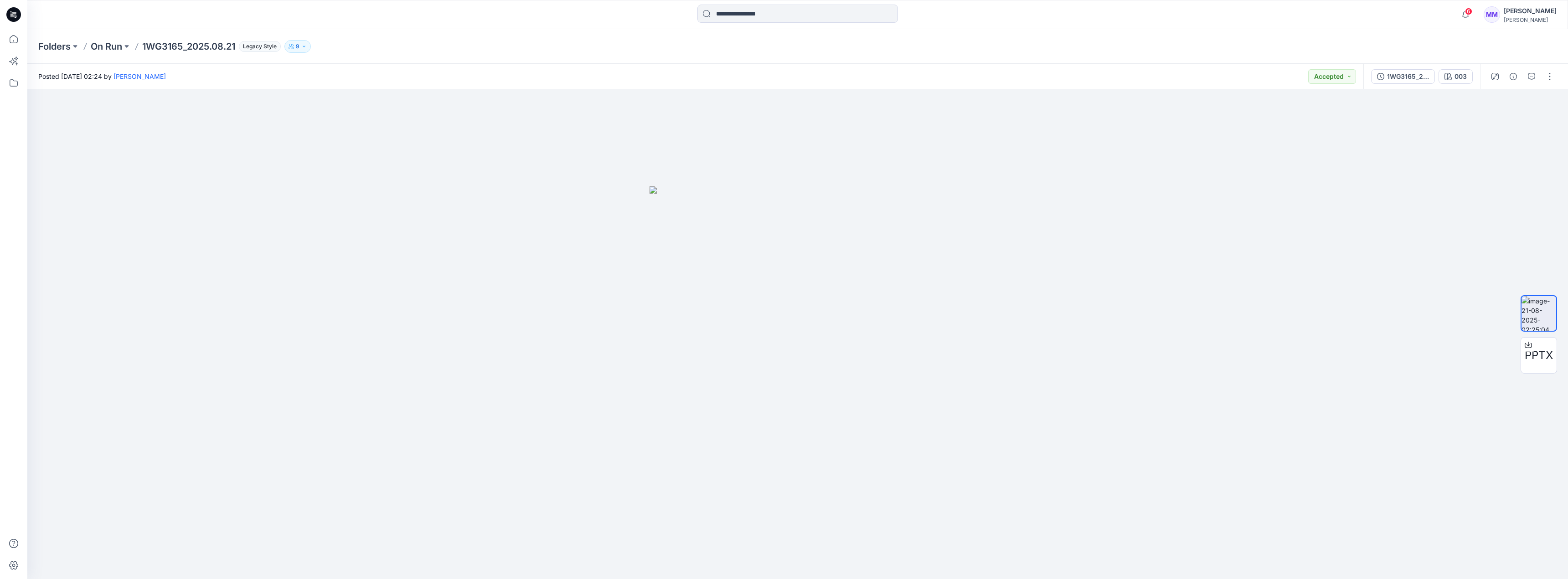
click at [15, 12] on icon at bounding box center [13, 15] width 15 height 15
